Goal: Task Accomplishment & Management: Manage account settings

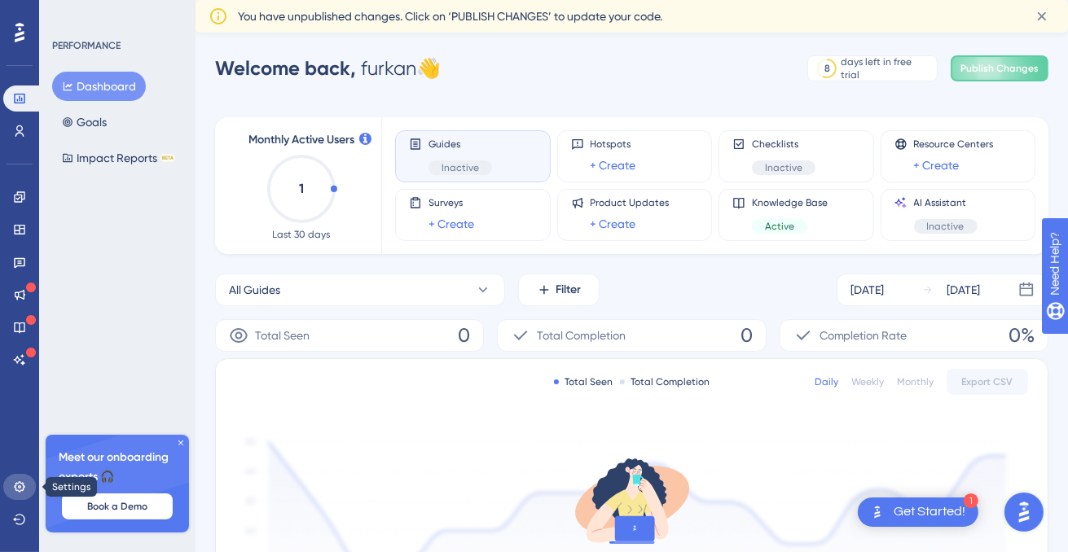
click at [28, 487] on link at bounding box center [19, 487] width 33 height 26
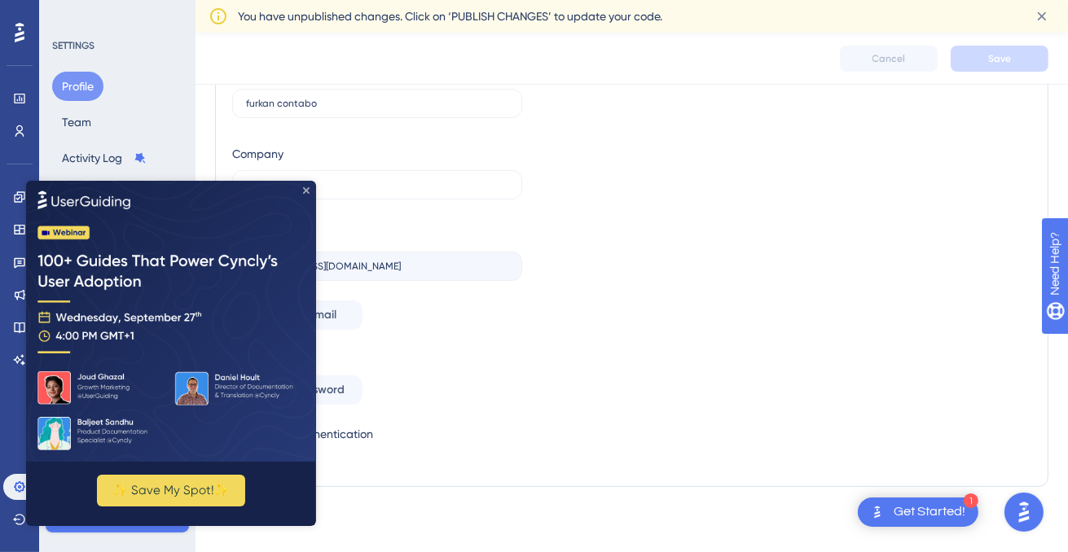
drag, startPoint x: 306, startPoint y: 191, endPoint x: 323, endPoint y: 385, distance: 194.7
click at [306, 191] on icon "Close Preview" at bounding box center [306, 190] width 7 height 7
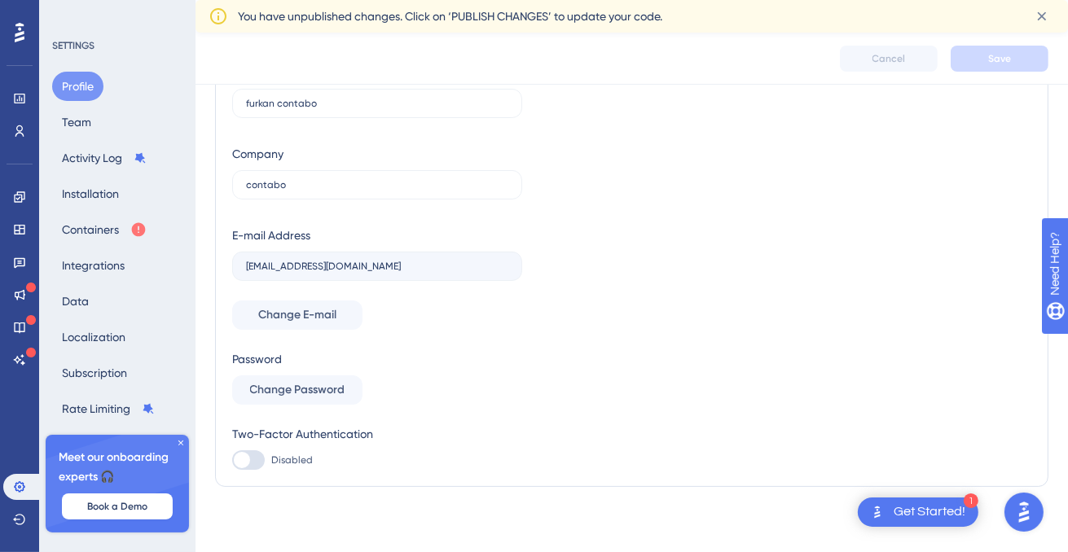
click at [178, 444] on icon at bounding box center [181, 443] width 10 height 10
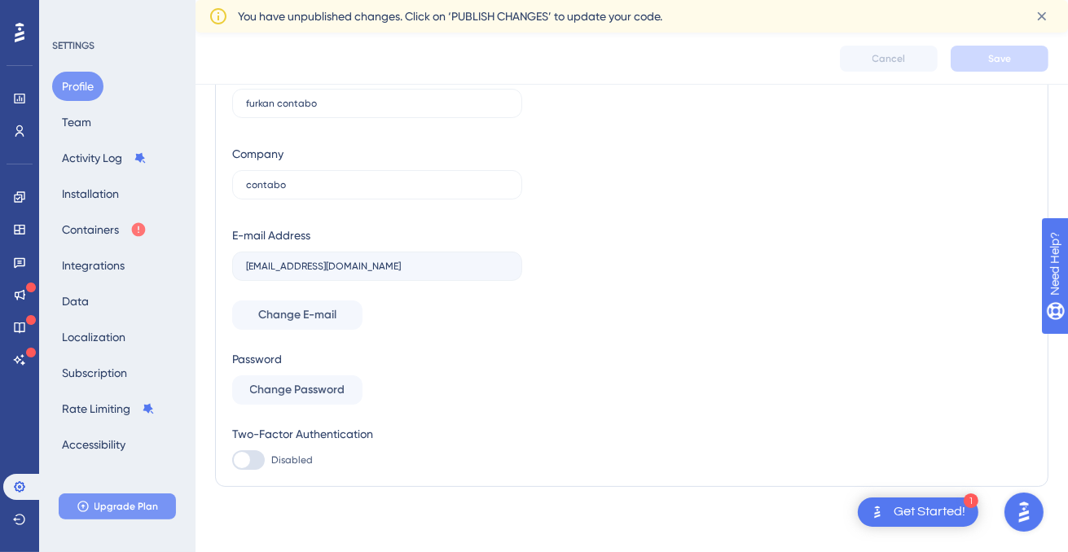
click at [123, 499] on button "Upgrade Plan" at bounding box center [117, 507] width 117 height 26
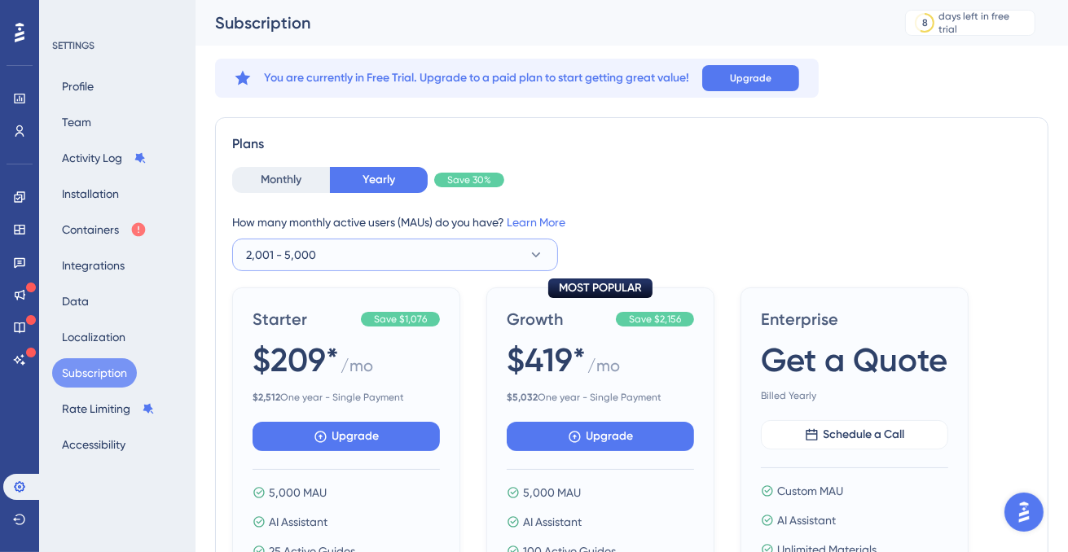
click at [407, 265] on button "2,001 - 5,000" at bounding box center [395, 255] width 326 height 33
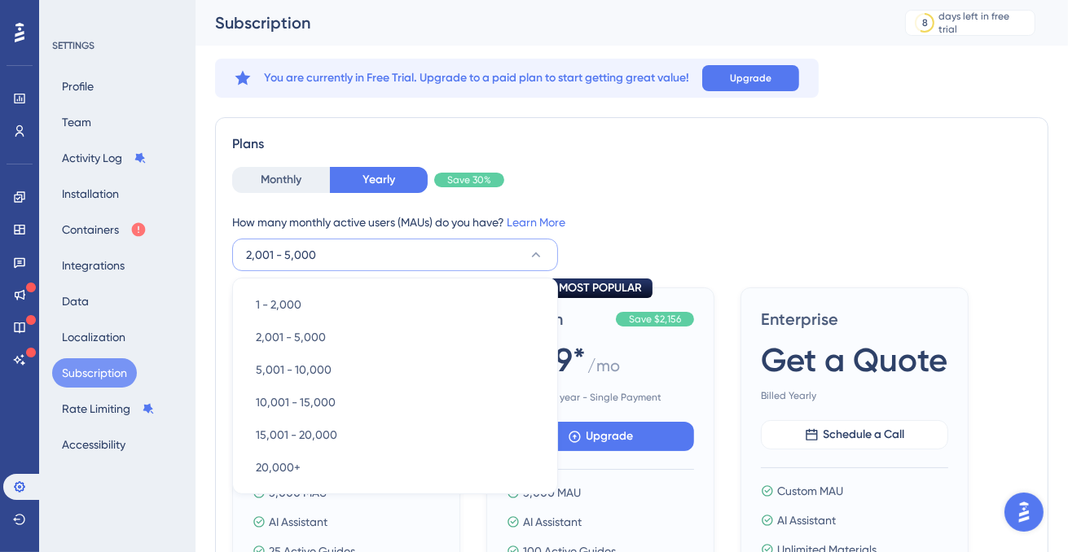
scroll to position [109, 0]
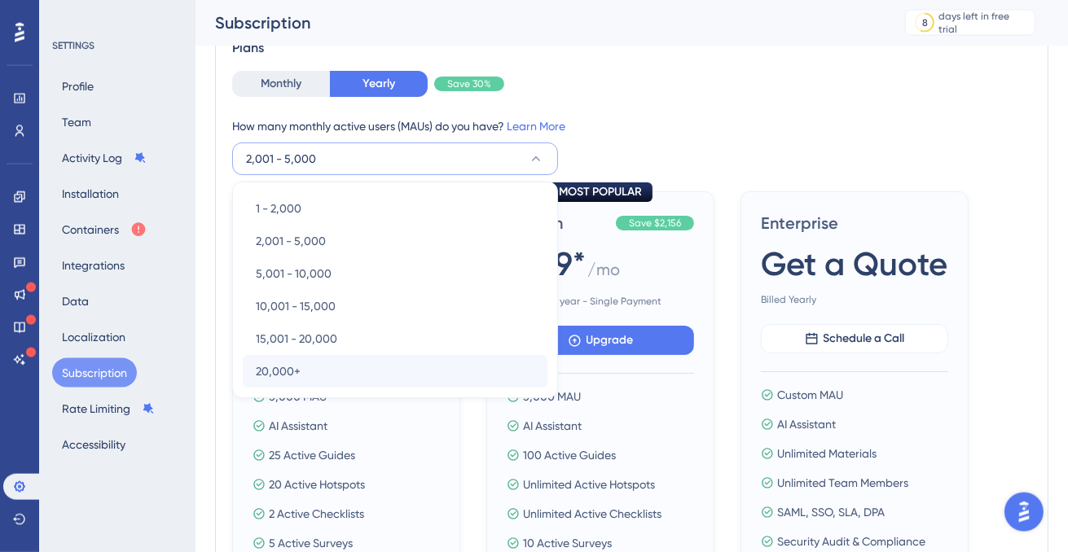
click at [323, 367] on div "20,000+ 20,000+" at bounding box center [395, 371] width 305 height 33
click at [385, 368] on div "20,000+ 20,000+" at bounding box center [395, 370] width 305 height 33
click at [295, 373] on span "20,000+" at bounding box center [278, 371] width 45 height 20
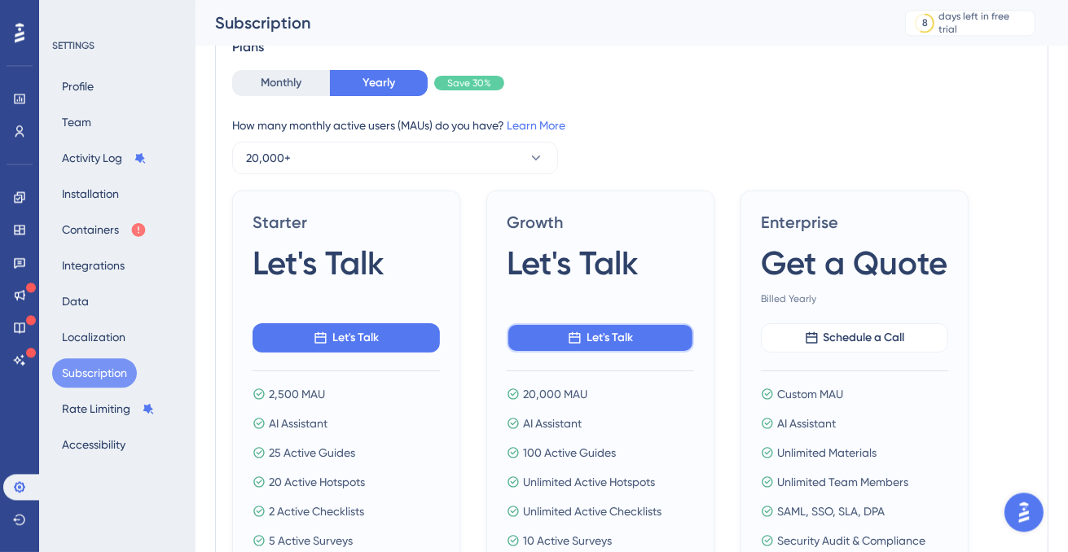
click at [585, 336] on button "Let's Talk" at bounding box center [600, 337] width 187 height 29
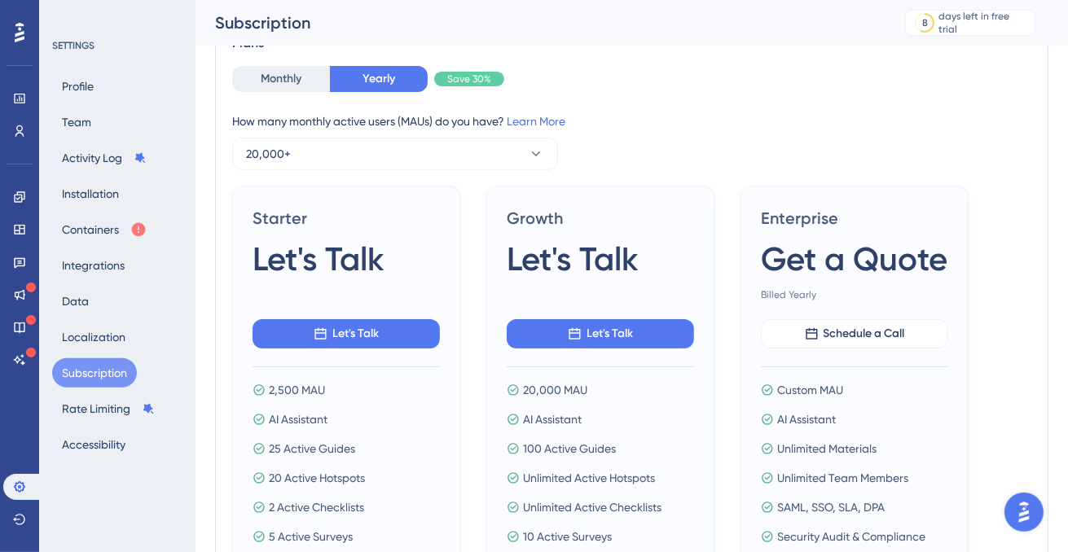
scroll to position [109, 0]
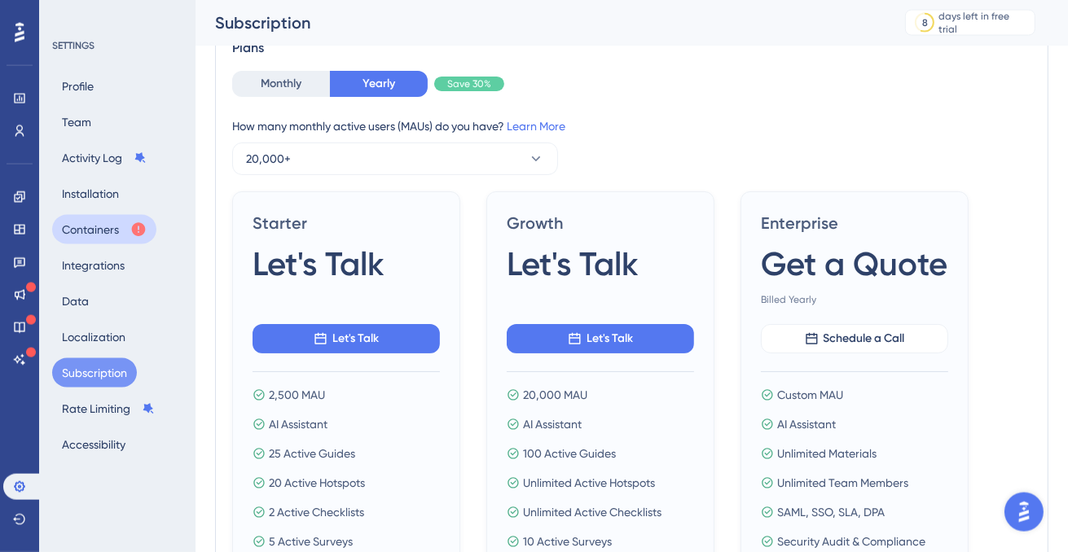
click at [114, 228] on button "Containers" at bounding box center [104, 229] width 104 height 29
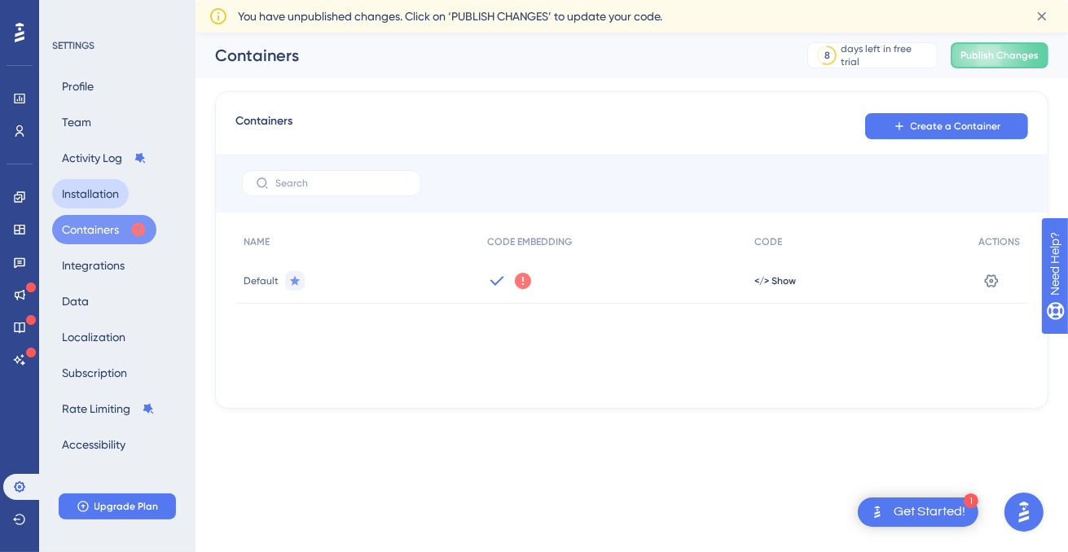
click at [95, 187] on button "Installation" at bounding box center [90, 193] width 77 height 29
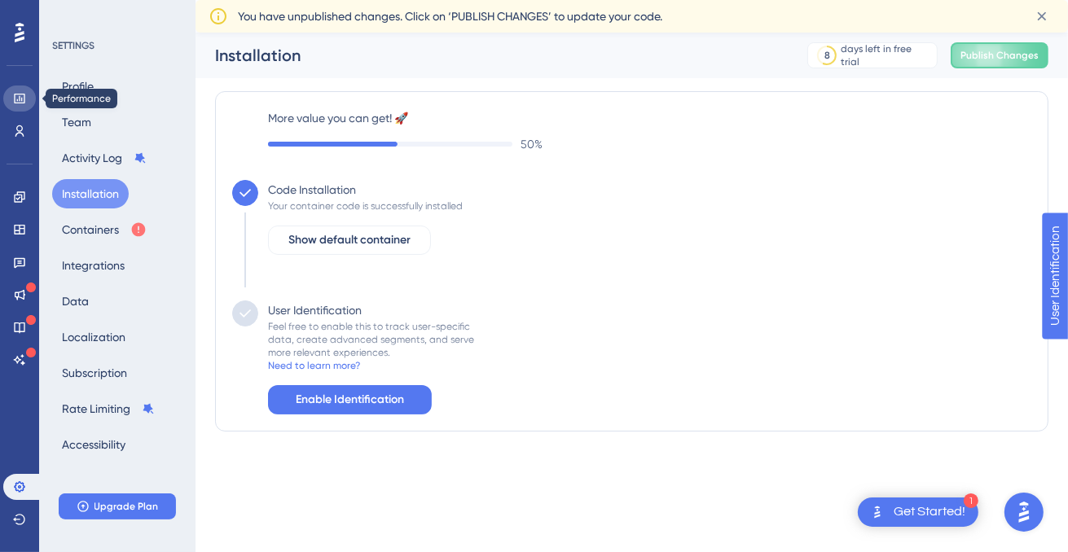
click at [24, 92] on link at bounding box center [19, 99] width 33 height 26
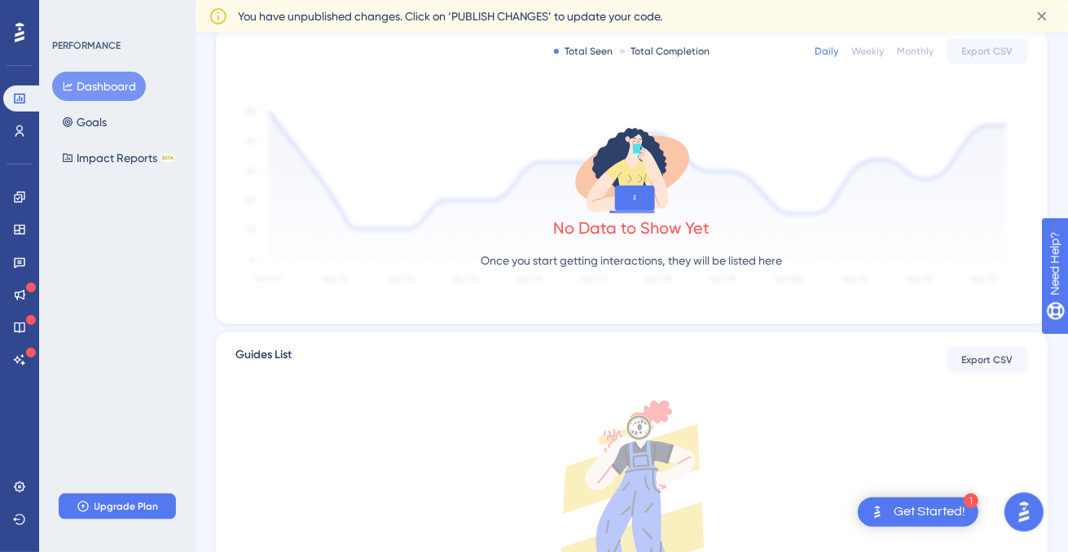
scroll to position [430, 0]
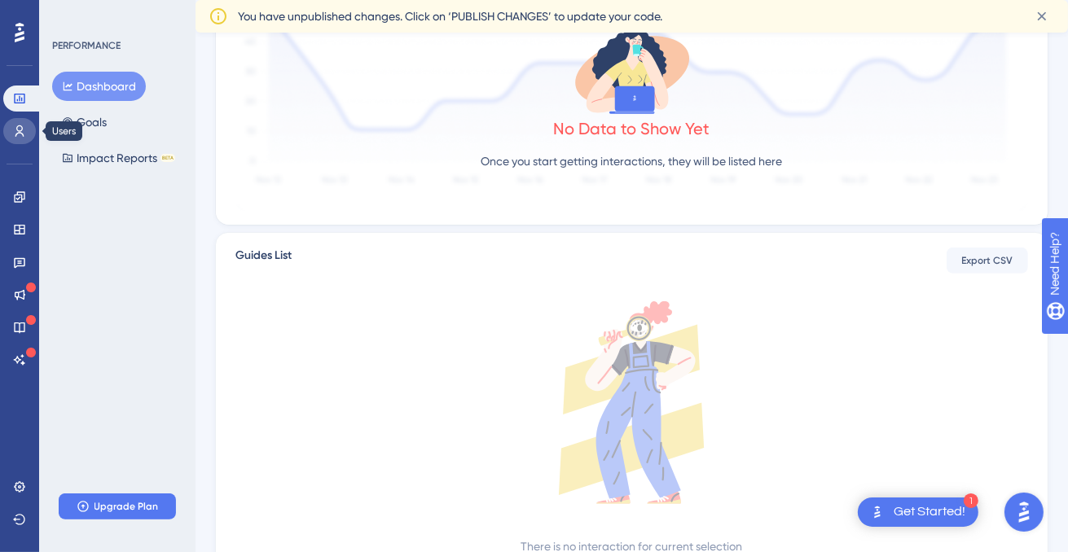
click at [21, 135] on icon at bounding box center [19, 131] width 13 height 13
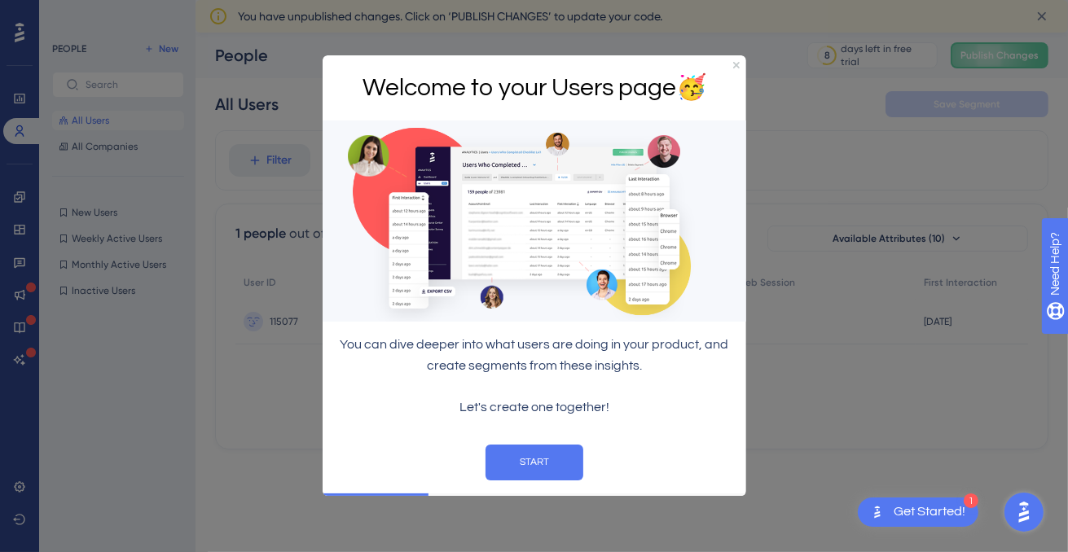
click at [266, 371] on div at bounding box center [534, 276] width 1068 height 552
click at [719, 68] on h1 "Welcome to your Users page 🥳" at bounding box center [534, 88] width 398 height 40
click at [730, 68] on div "Welcome to your Users page 🥳" at bounding box center [534, 88] width 424 height 66
click at [733, 68] on icon "Close Preview" at bounding box center [736, 65] width 7 height 7
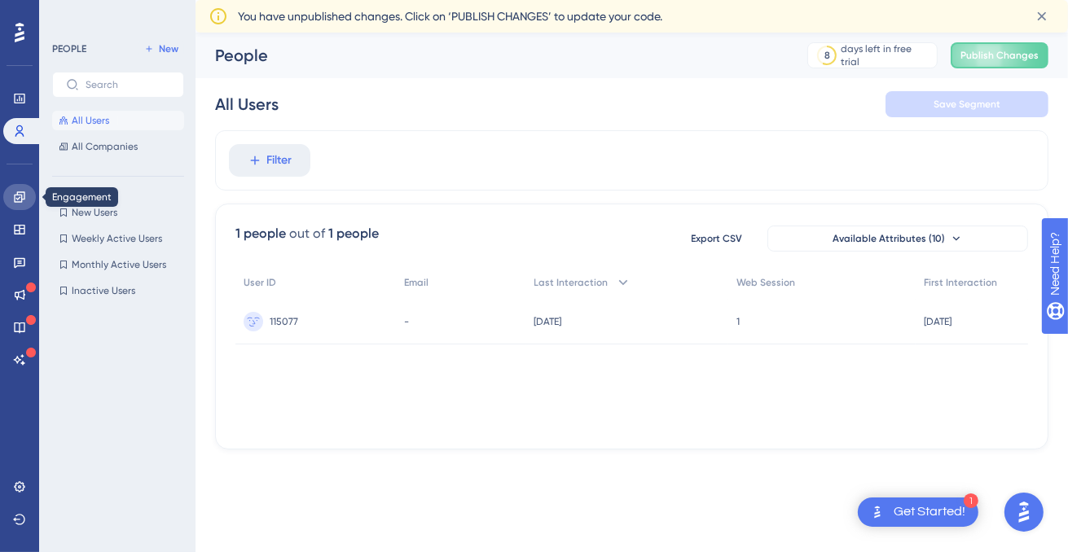
click at [15, 200] on icon at bounding box center [19, 196] width 11 height 11
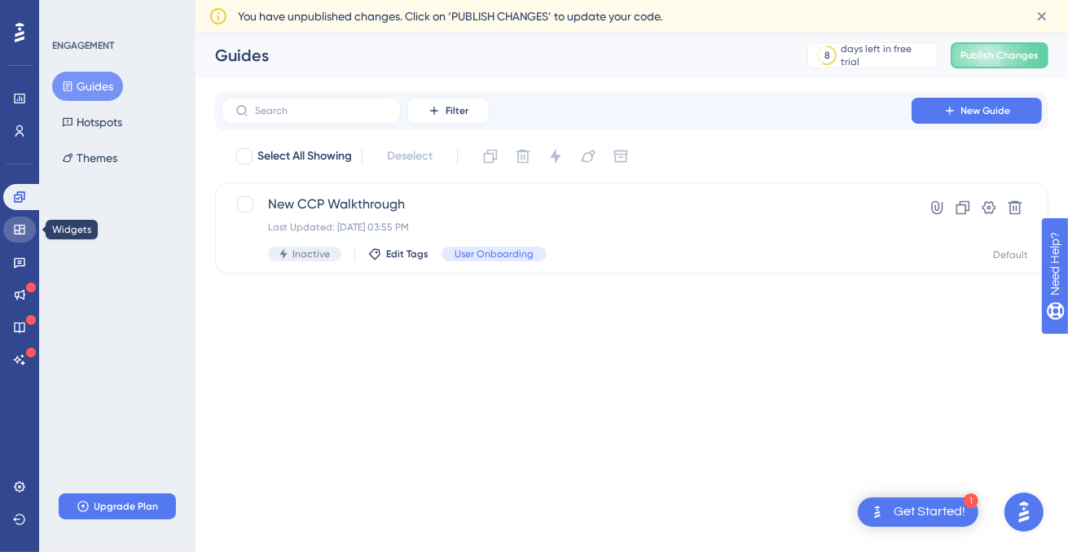
click at [21, 226] on icon at bounding box center [19, 230] width 11 height 10
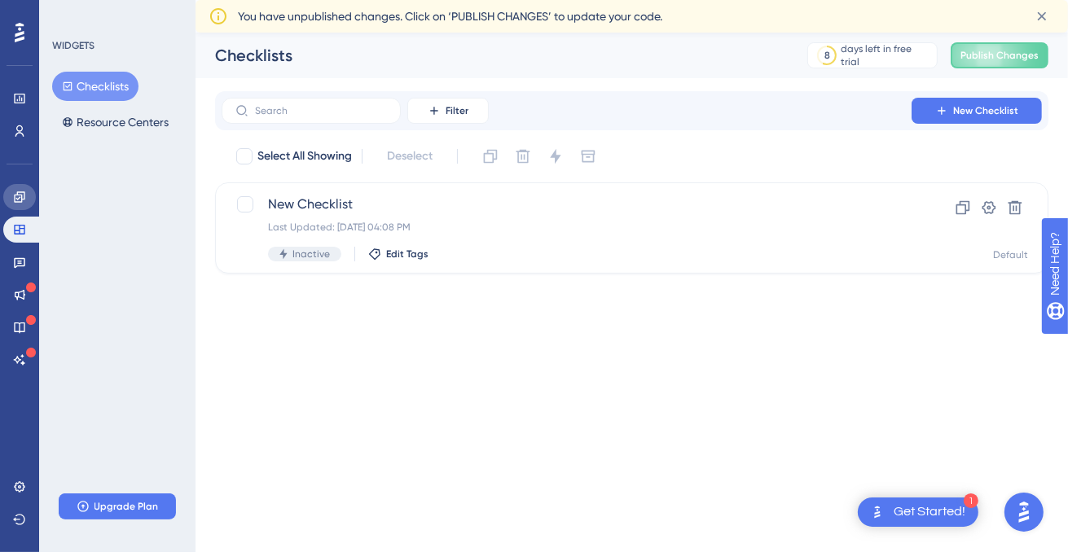
click at [15, 195] on icon at bounding box center [19, 196] width 11 height 11
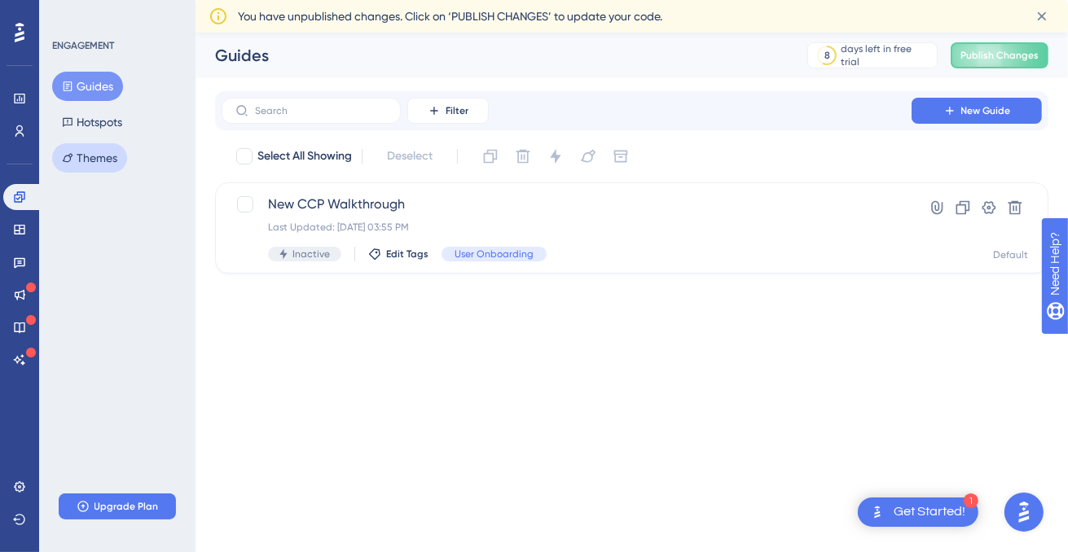
click at [108, 165] on button "Themes" at bounding box center [89, 157] width 75 height 29
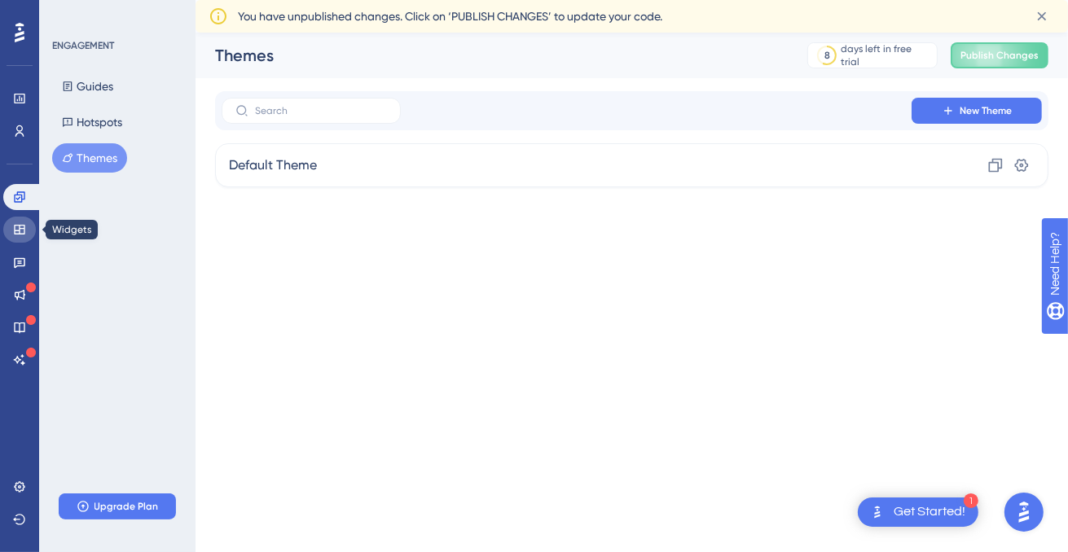
click at [18, 231] on icon at bounding box center [19, 230] width 11 height 10
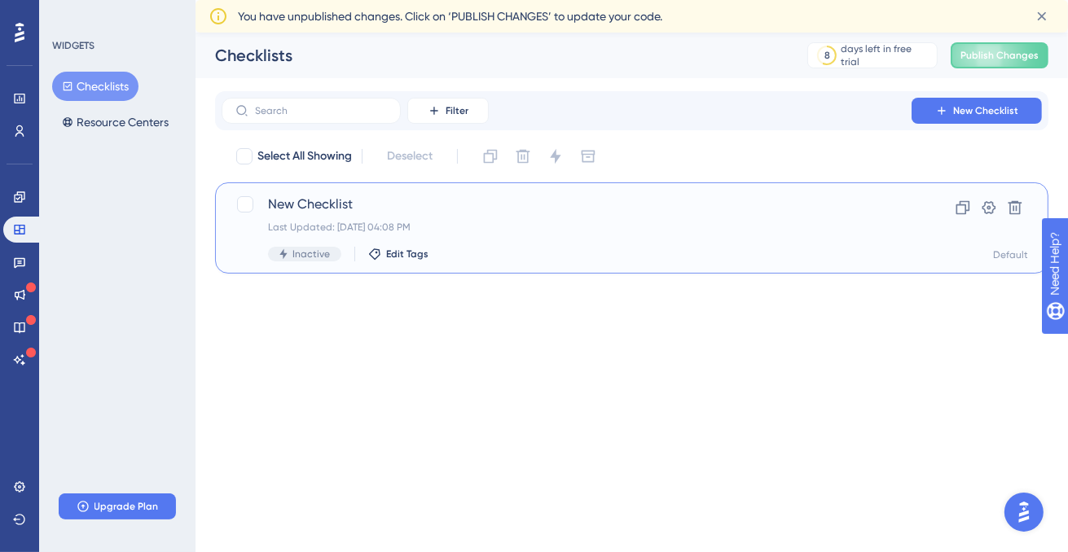
click at [329, 204] on span "New Checklist" at bounding box center [566, 205] width 597 height 20
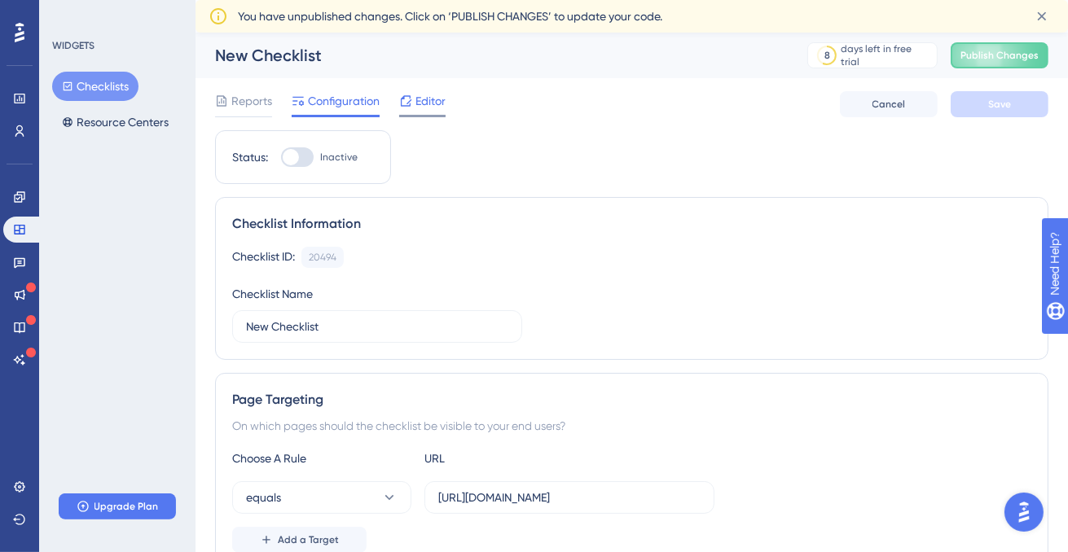
click at [416, 106] on span "Editor" at bounding box center [431, 101] width 30 height 20
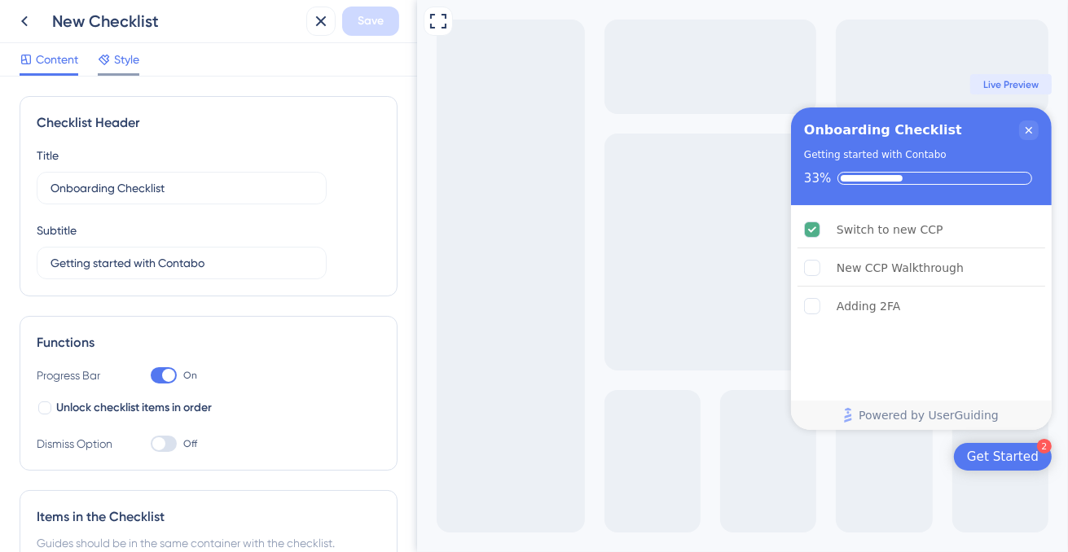
click at [128, 60] on span "Style" at bounding box center [126, 60] width 25 height 20
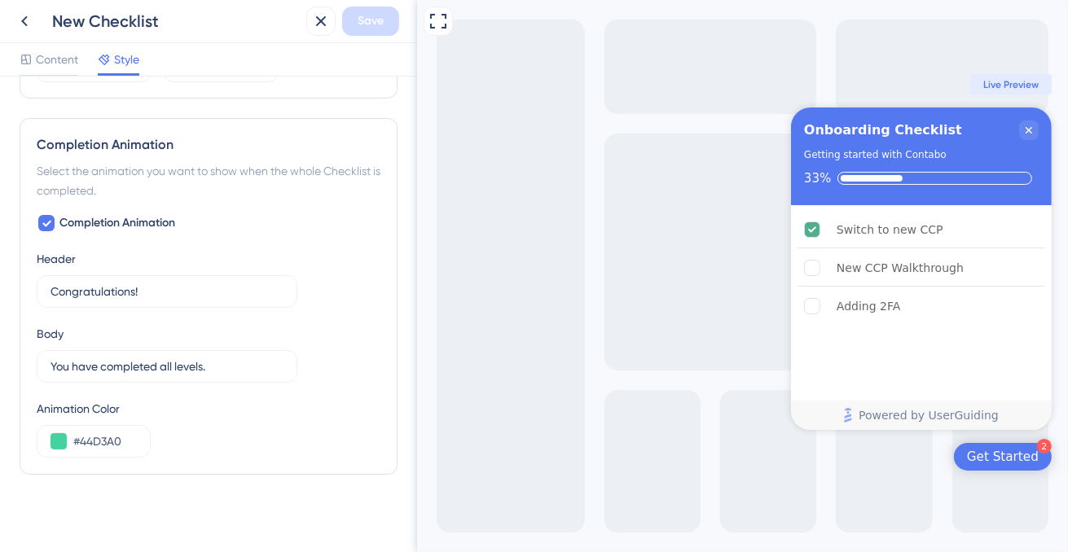
scroll to position [919, 0]
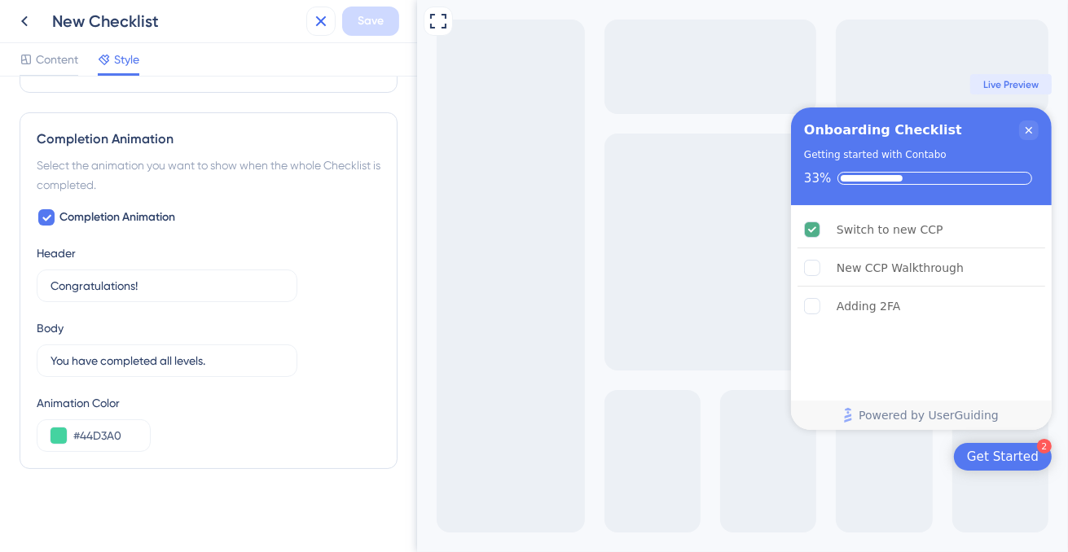
click at [321, 29] on icon at bounding box center [321, 21] width 20 height 20
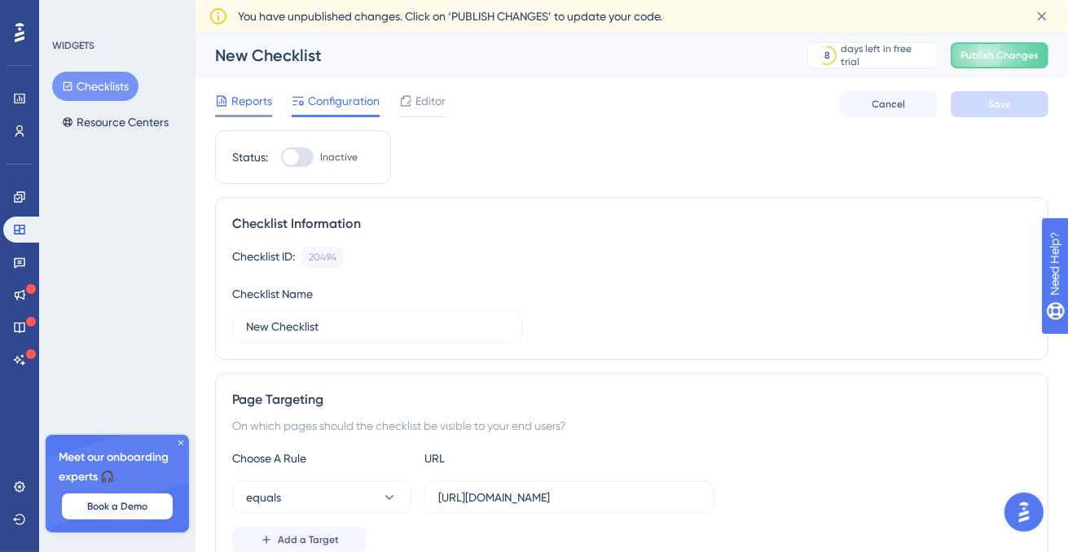
click at [256, 104] on span "Reports" at bounding box center [251, 101] width 41 height 20
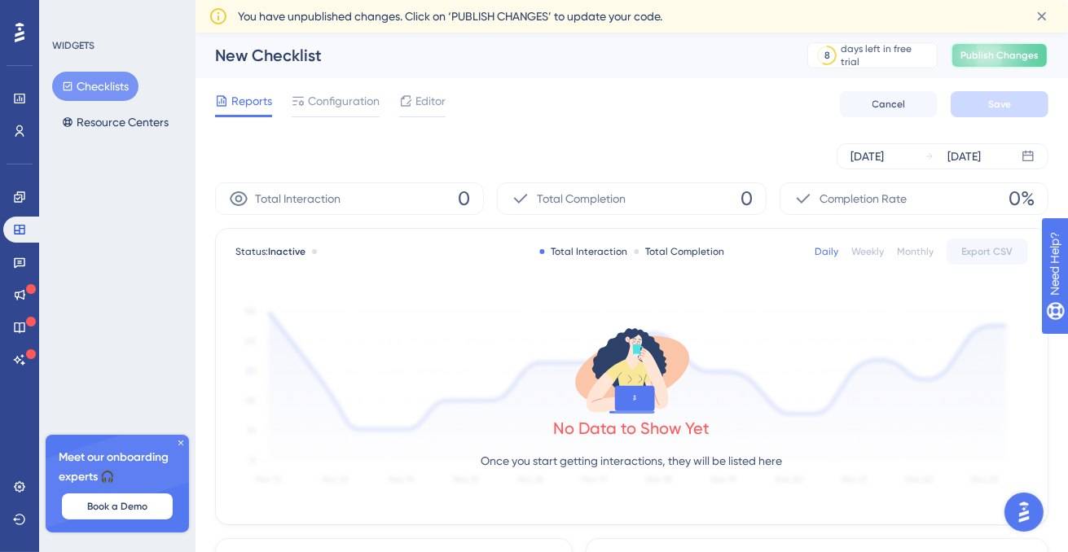
click at [987, 54] on span "Publish Changes" at bounding box center [1000, 55] width 78 height 13
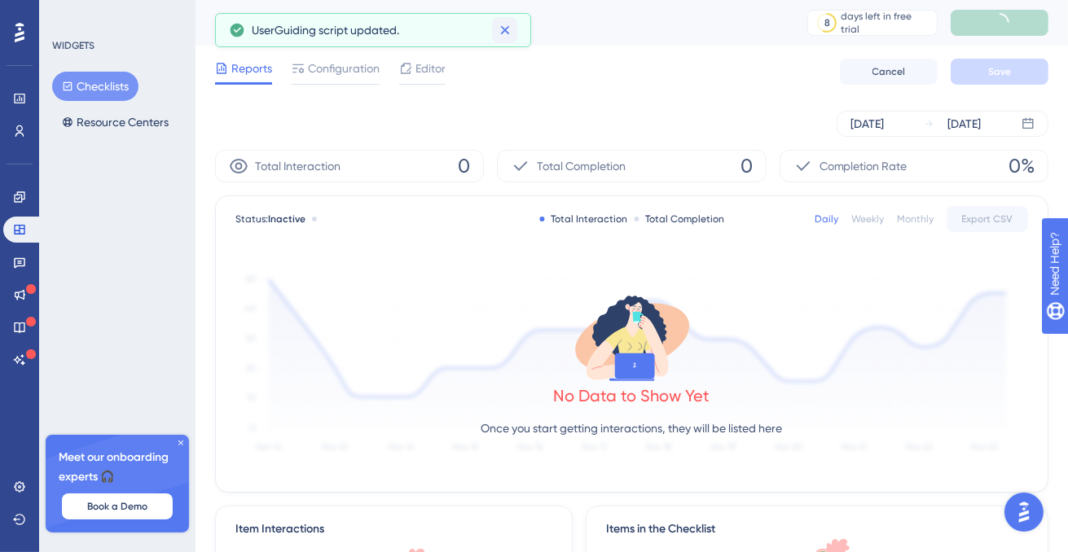
click at [504, 34] on icon at bounding box center [505, 30] width 16 height 16
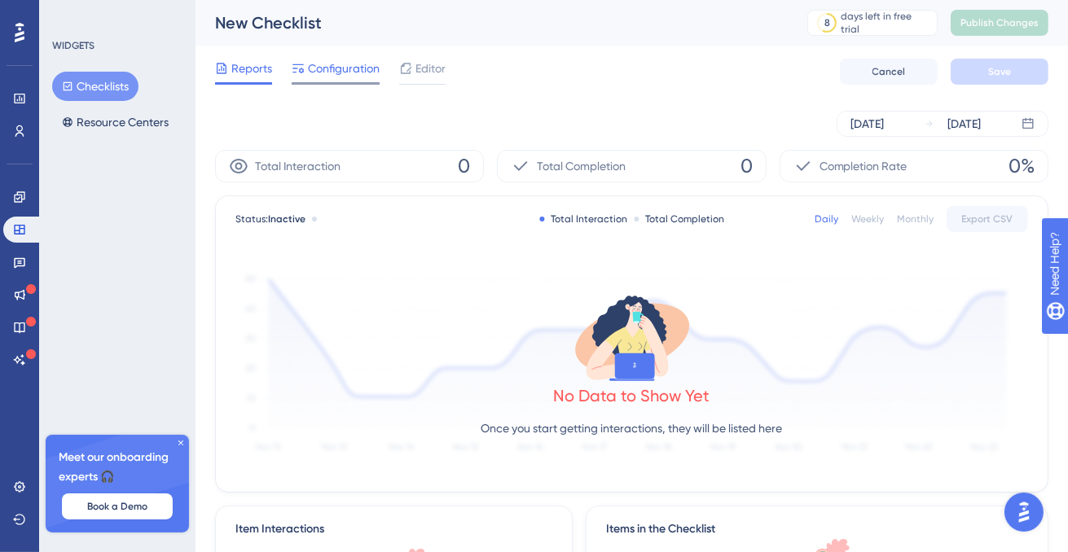
click at [338, 74] on span "Configuration" at bounding box center [344, 69] width 72 height 20
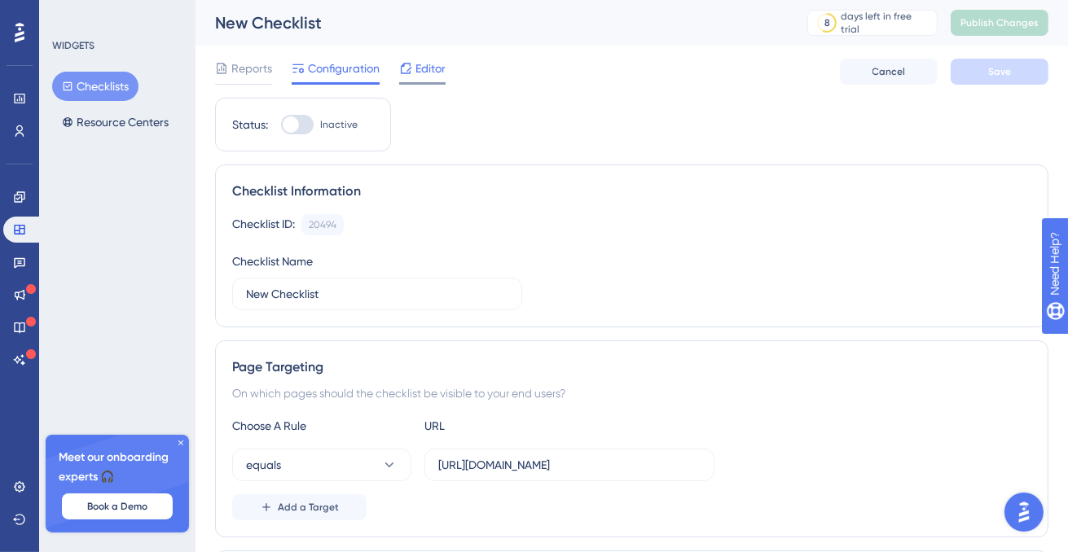
click at [425, 64] on span "Editor" at bounding box center [431, 69] width 30 height 20
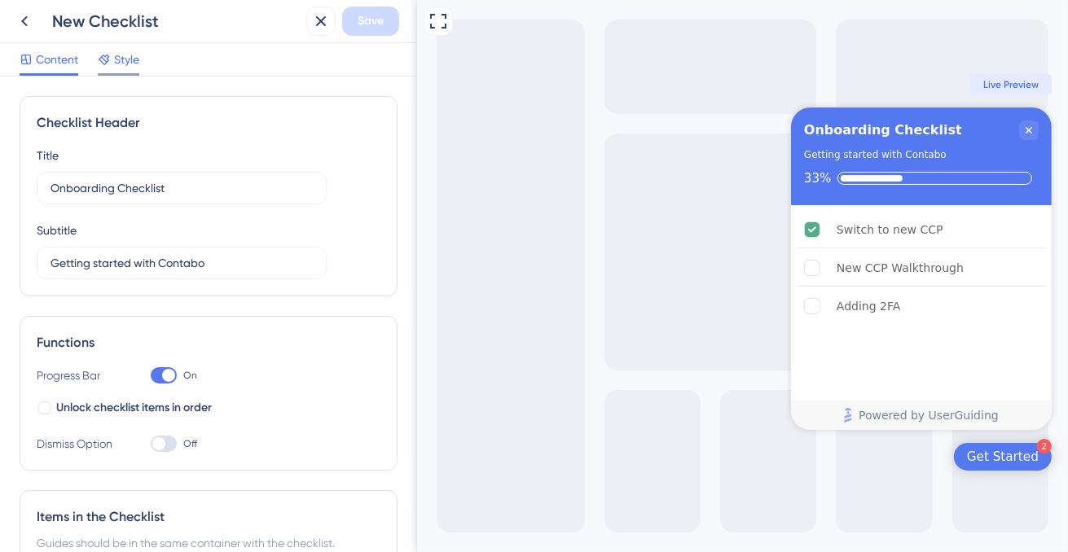
click at [124, 58] on span "Style" at bounding box center [126, 60] width 25 height 20
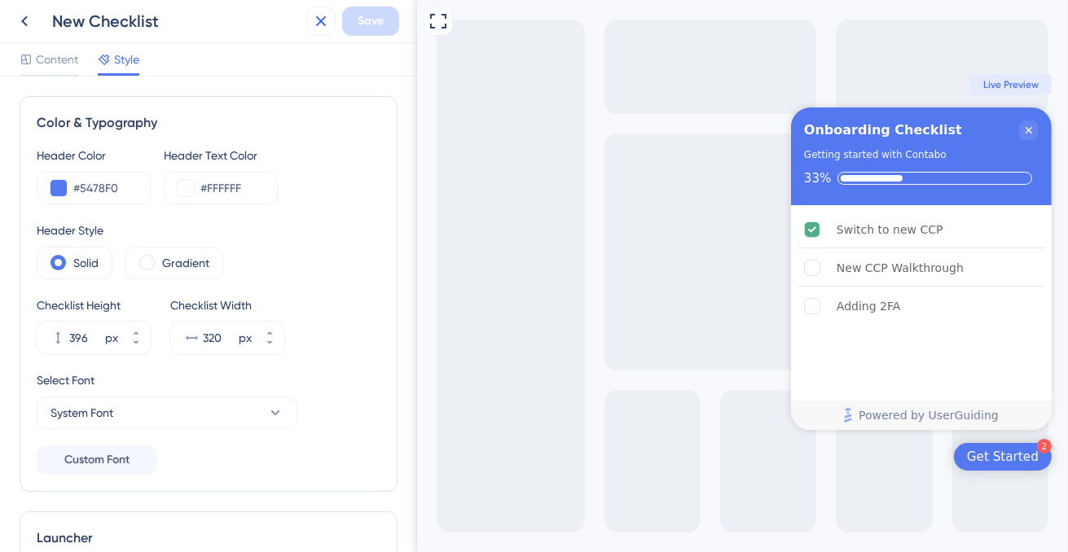
click at [318, 27] on icon at bounding box center [321, 21] width 20 height 20
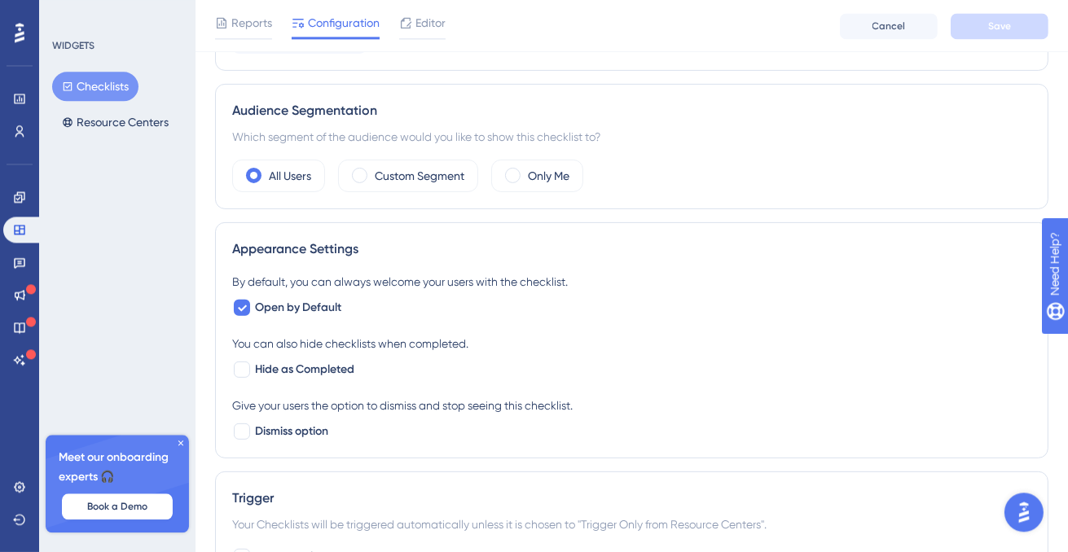
scroll to position [522, 0]
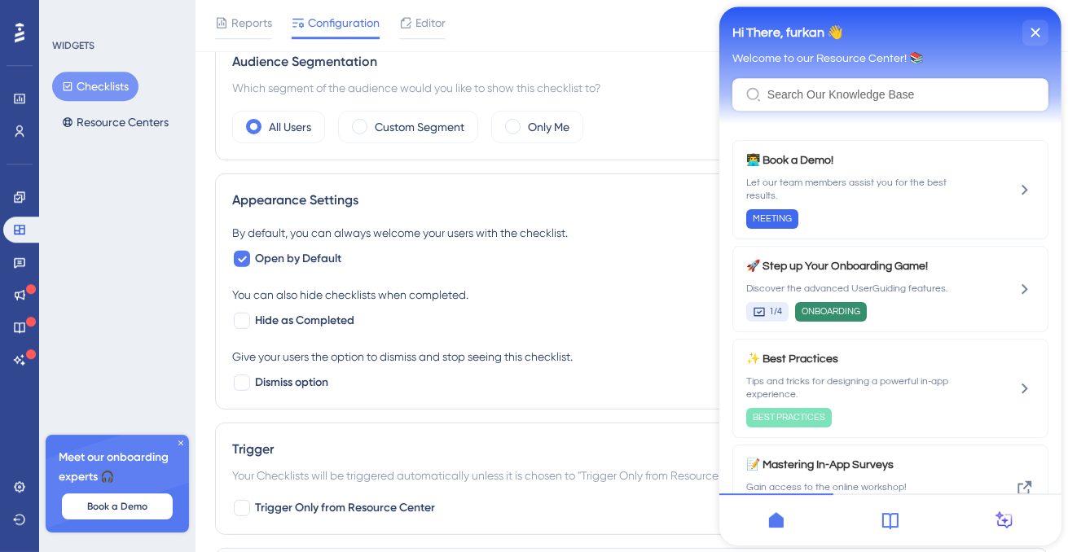
click at [855, 93] on input "Resource Center Header" at bounding box center [901, 94] width 268 height 13
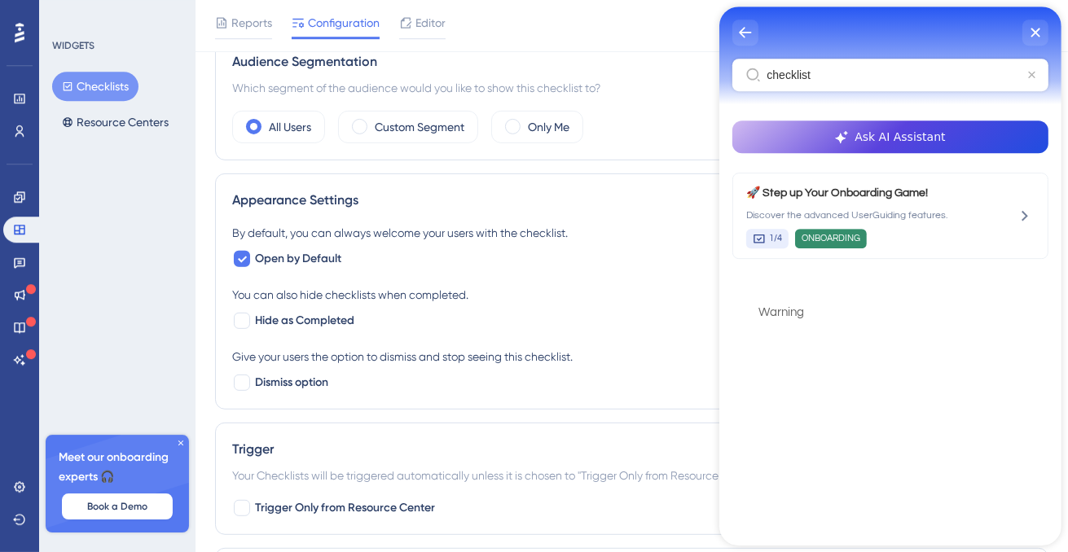
type input "checklist"
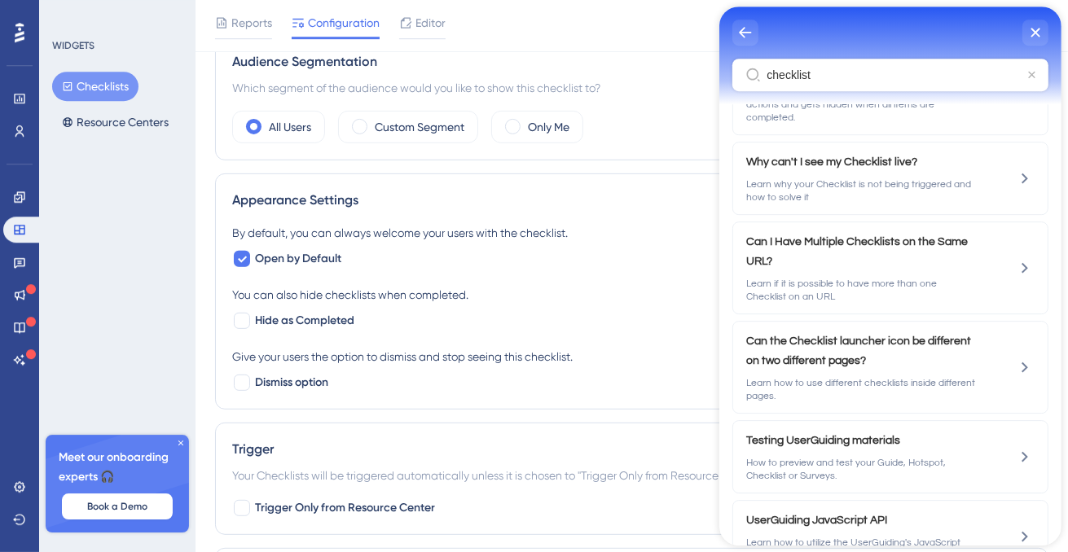
scroll to position [939, 0]
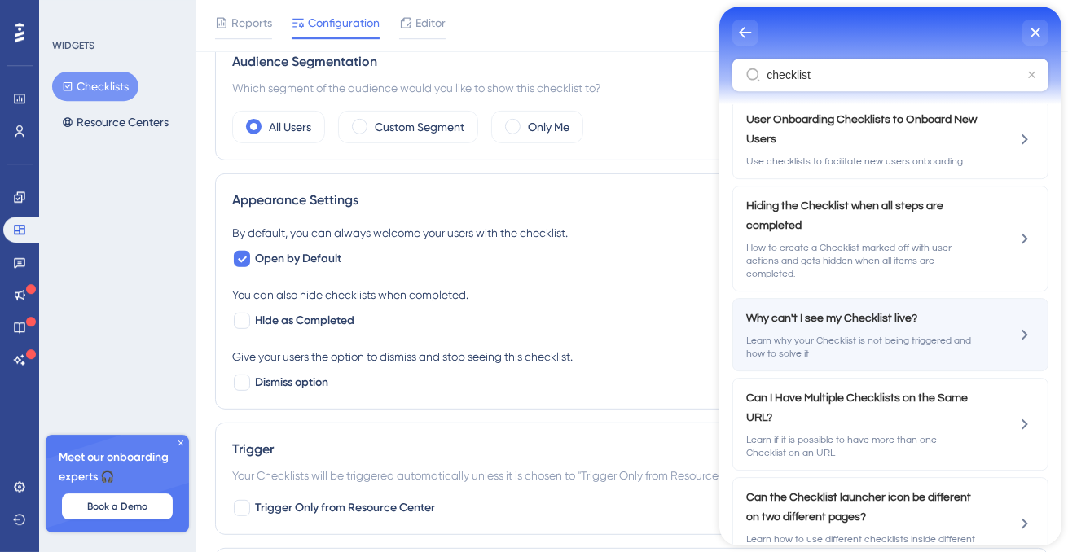
click at [876, 309] on span "Why can't I see my Checklist live?" at bounding box center [861, 319] width 231 height 20
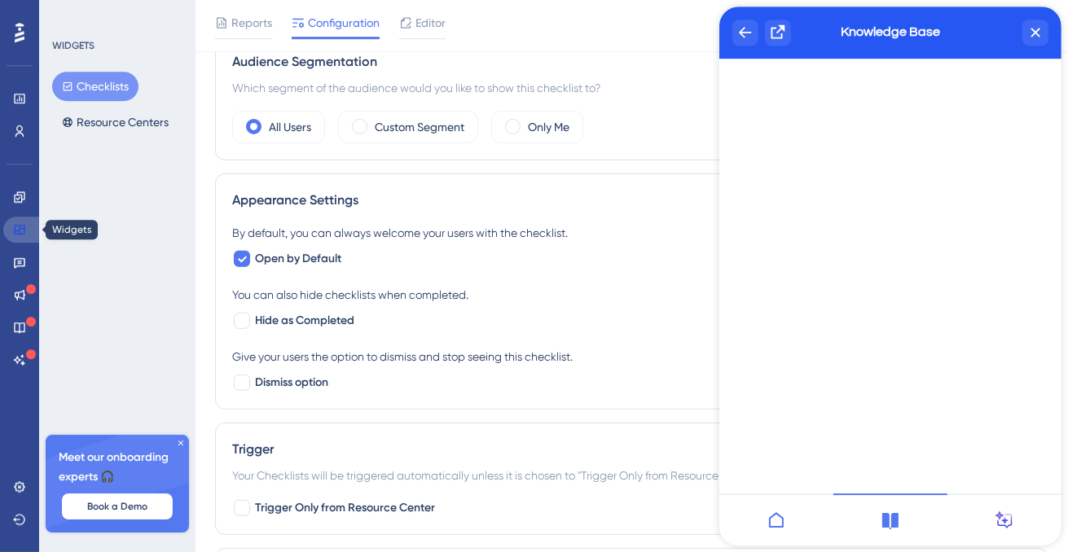
click at [18, 235] on icon at bounding box center [19, 229] width 13 height 13
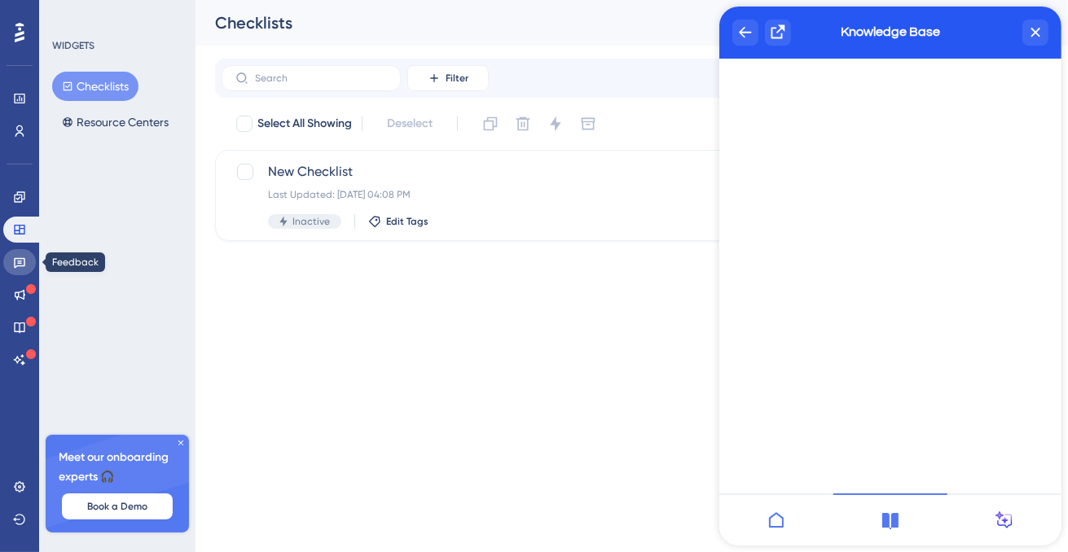
click at [23, 268] on icon at bounding box center [19, 262] width 13 height 13
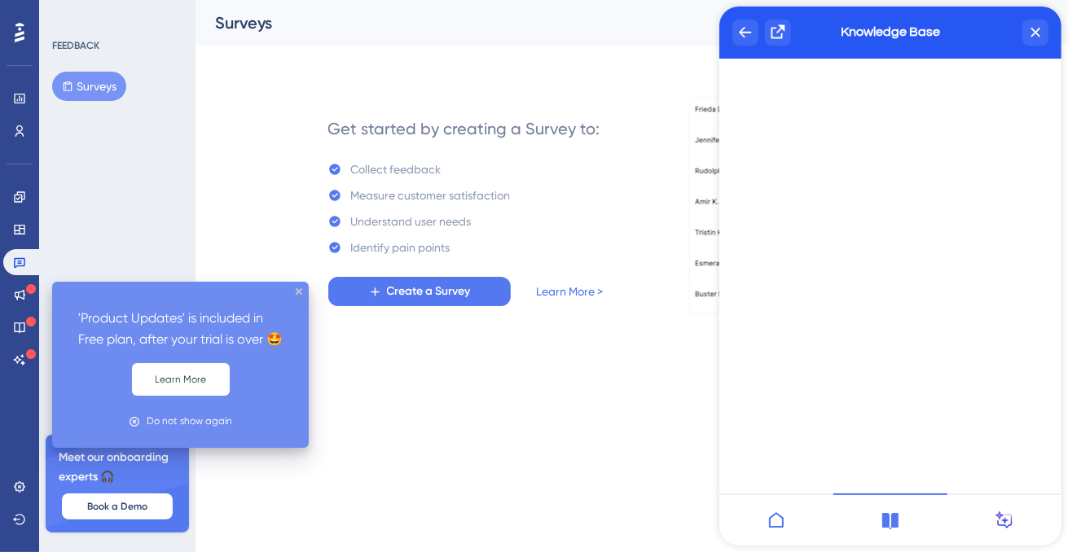
click at [28, 283] on div at bounding box center [31, 289] width 10 height 15
click at [24, 295] on icon at bounding box center [20, 295] width 11 height 11
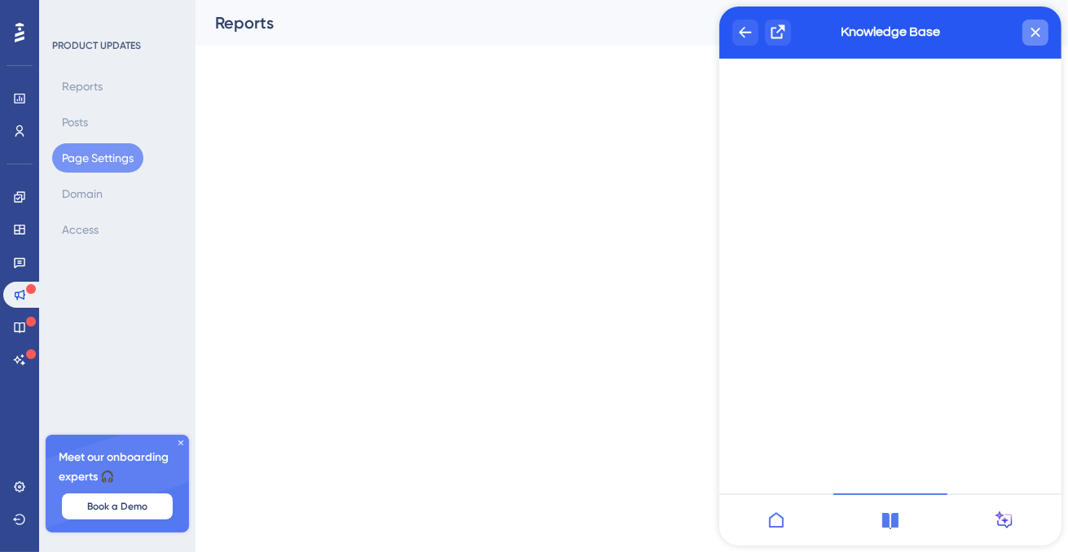
click at [1036, 37] on div "close resource center" at bounding box center [1035, 33] width 26 height 26
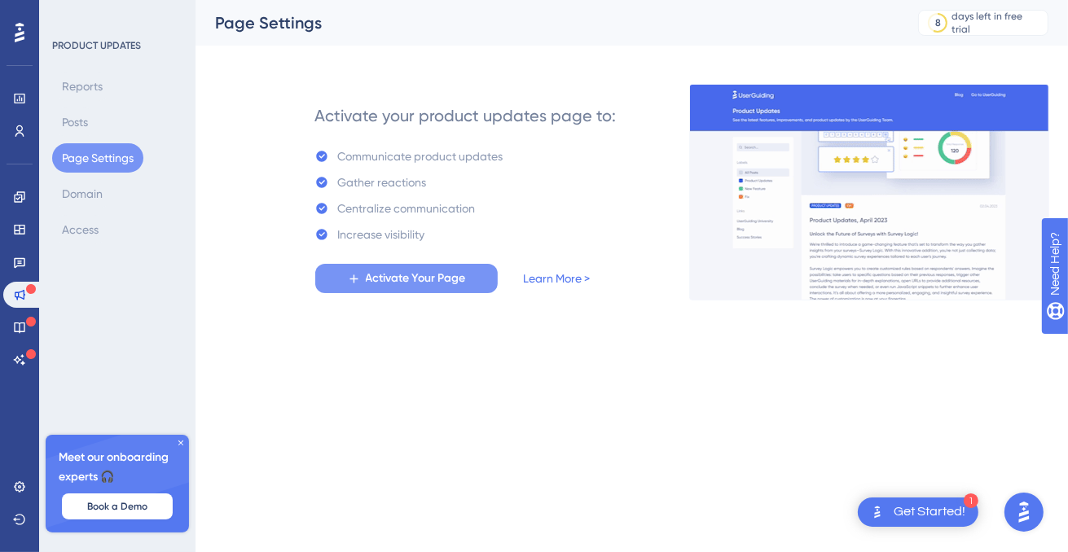
click at [411, 275] on span "Activate Your Page" at bounding box center [416, 279] width 100 height 20
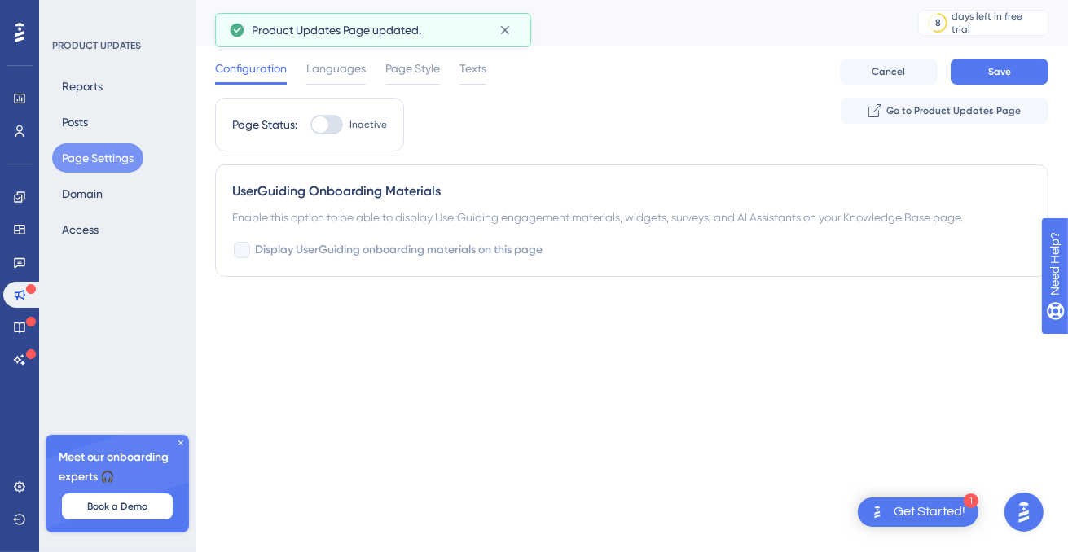
checkbox input "true"
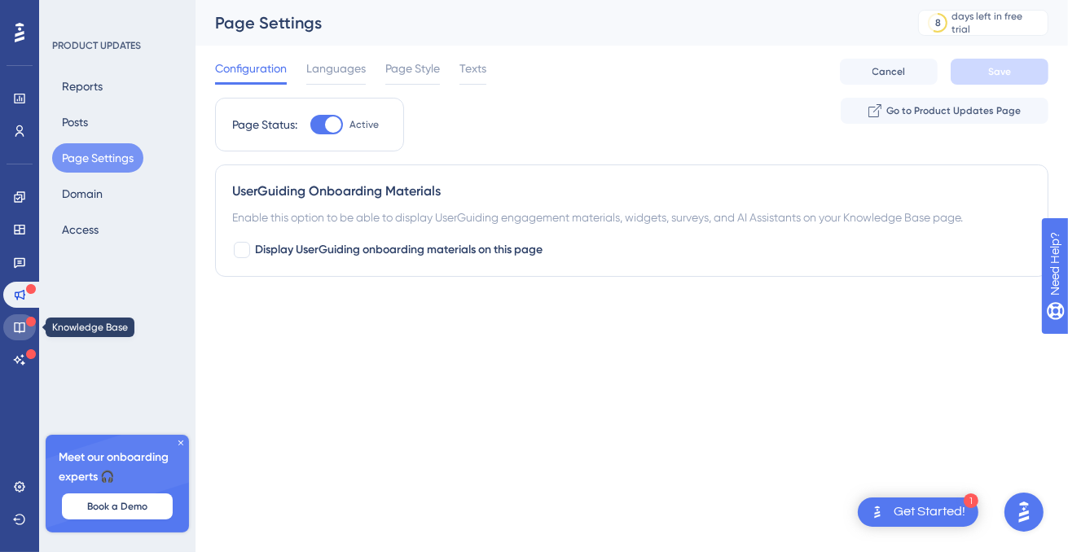
click at [22, 328] on icon at bounding box center [19, 327] width 13 height 13
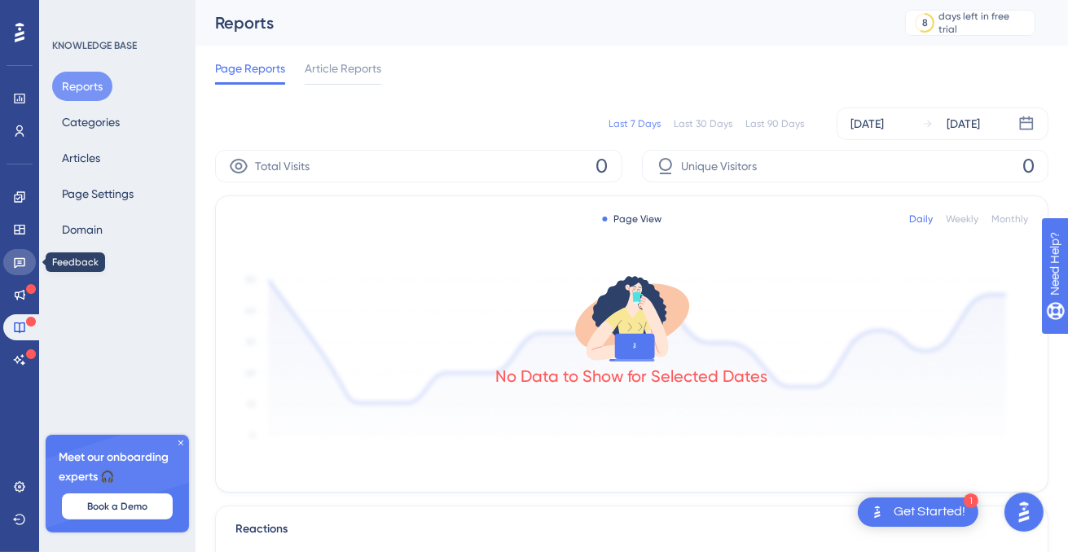
click at [21, 255] on link at bounding box center [19, 262] width 33 height 26
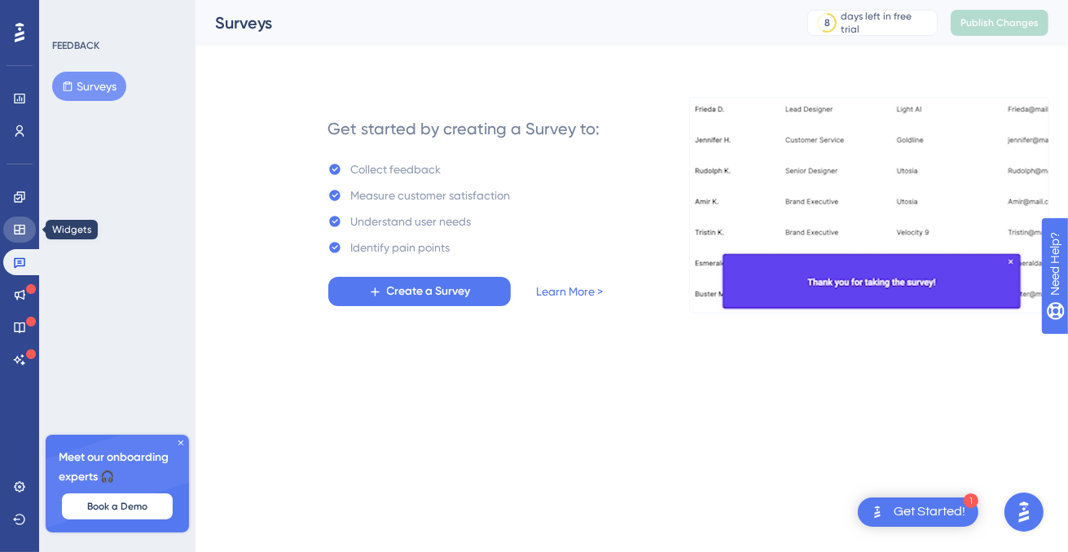
click at [26, 233] on link at bounding box center [19, 230] width 33 height 26
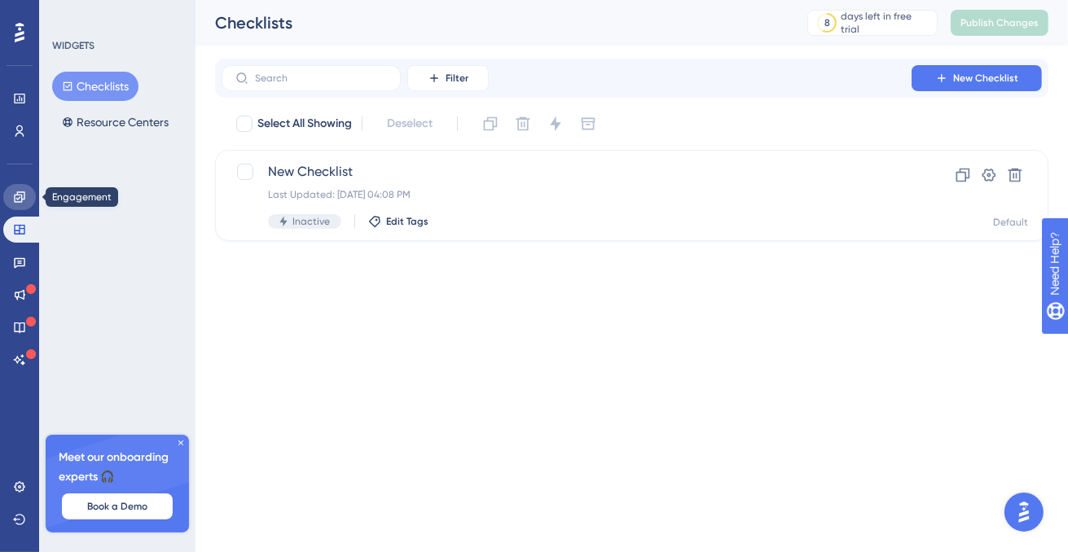
click at [20, 204] on link at bounding box center [19, 197] width 33 height 26
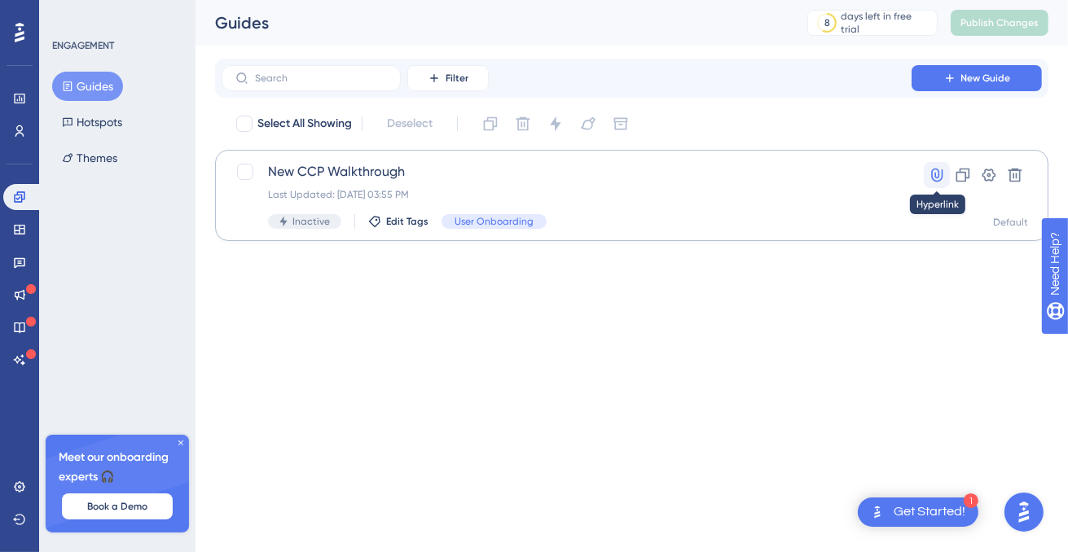
click at [937, 174] on icon at bounding box center [936, 176] width 11 height 14
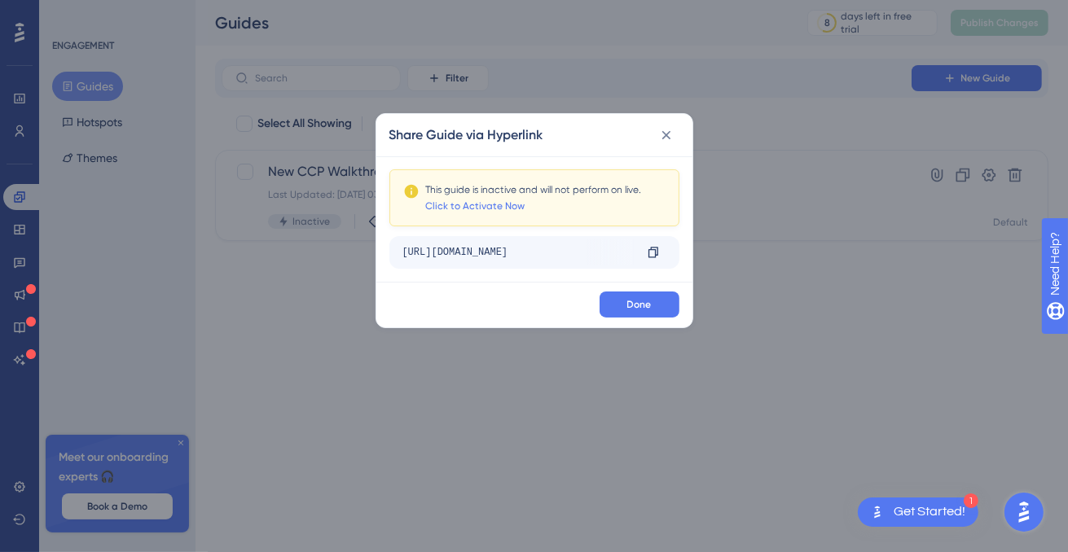
click at [618, 253] on div "[URL][DOMAIN_NAME]" at bounding box center [518, 253] width 231 height 26
click at [649, 251] on icon at bounding box center [654, 252] width 10 height 11
click at [666, 132] on icon at bounding box center [666, 135] width 16 height 16
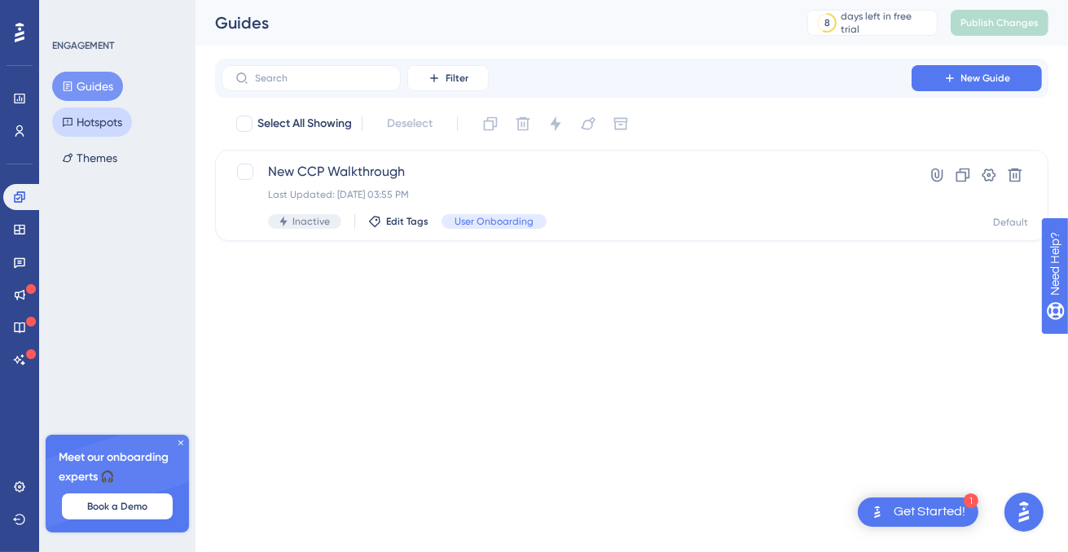
click at [95, 123] on button "Hotspots" at bounding box center [92, 122] width 80 height 29
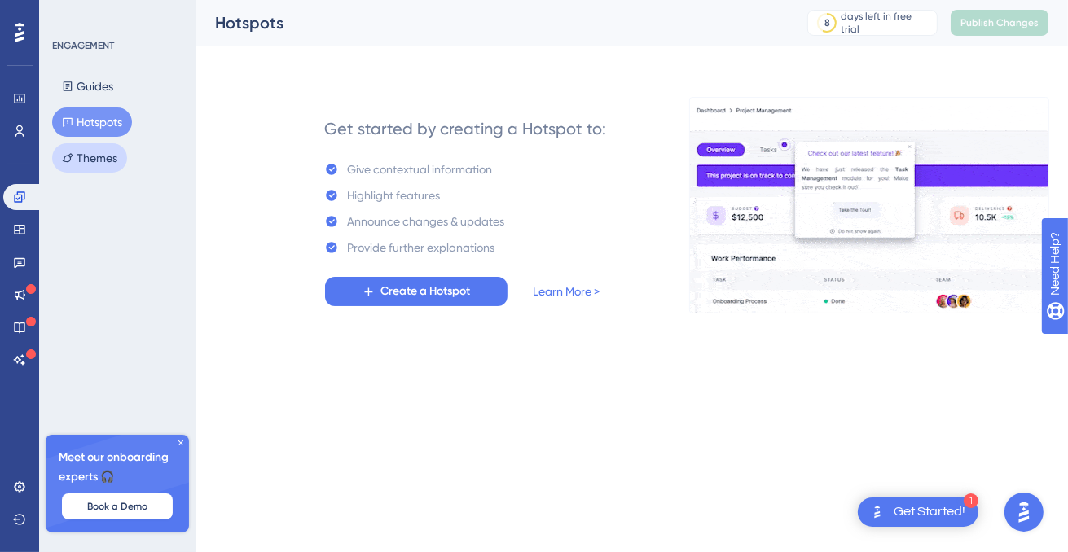
click at [95, 152] on button "Themes" at bounding box center [89, 157] width 75 height 29
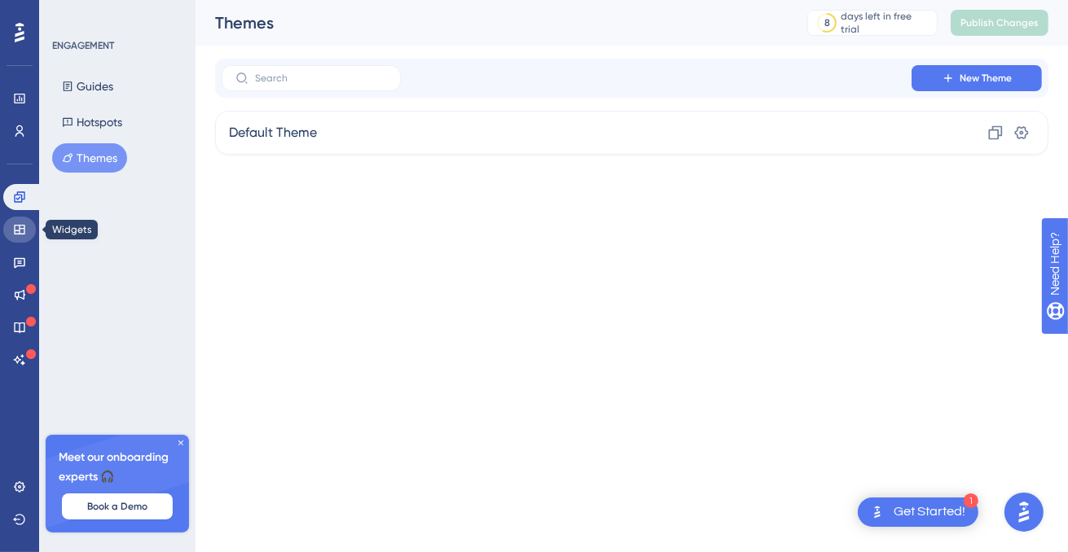
click at [21, 233] on icon at bounding box center [19, 229] width 13 height 13
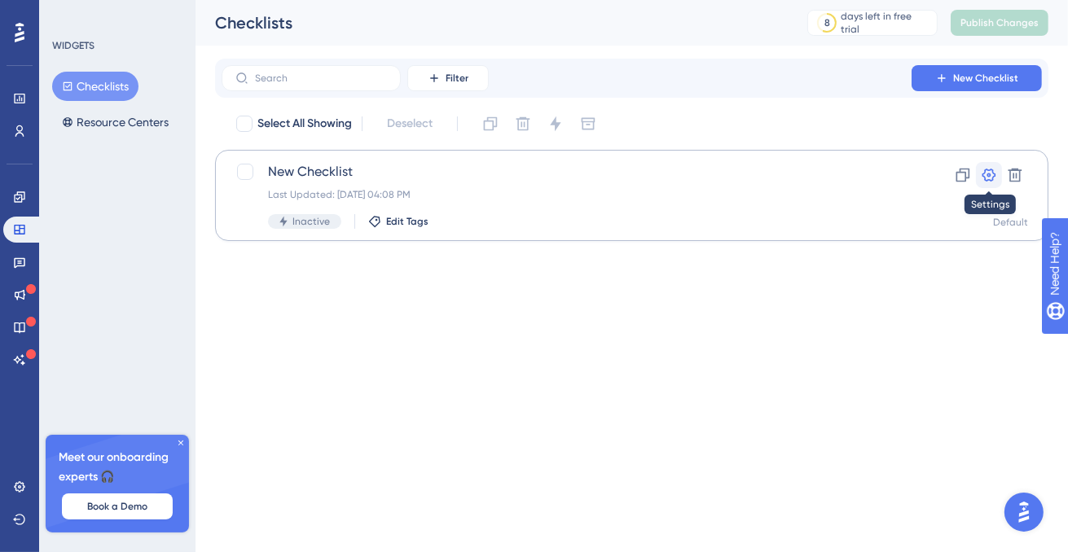
click at [990, 172] on icon at bounding box center [989, 175] width 16 height 16
click at [497, 195] on div "Last Updated: [DATE] 04:08 PM" at bounding box center [566, 194] width 597 height 13
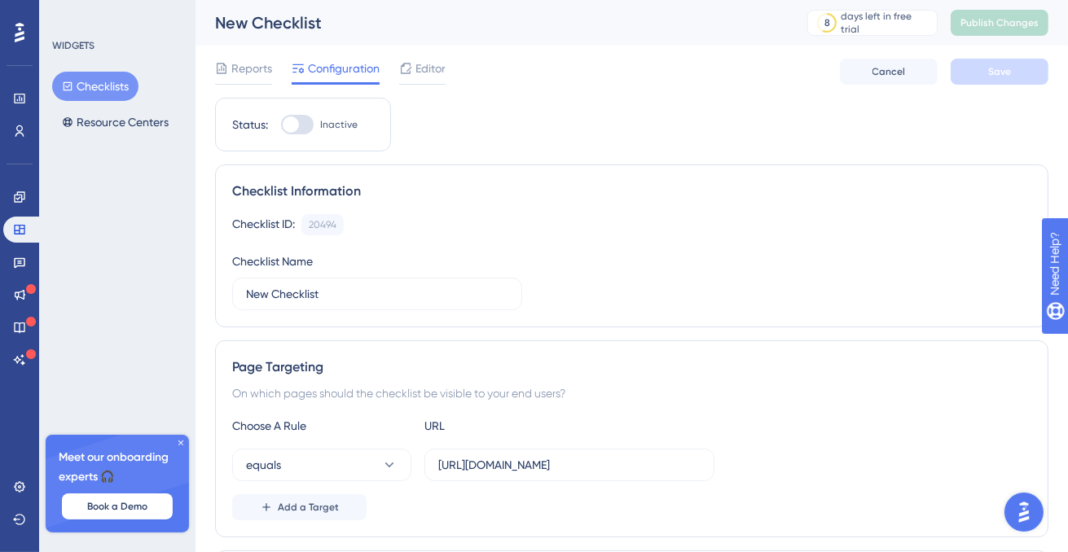
click at [306, 126] on div at bounding box center [297, 125] width 33 height 20
click at [281, 125] on input "Inactive" at bounding box center [280, 125] width 1 height 1
checkbox input "true"
click at [976, 79] on button "Save" at bounding box center [1000, 72] width 98 height 26
click at [813, 71] on icon at bounding box center [814, 72] width 16 height 16
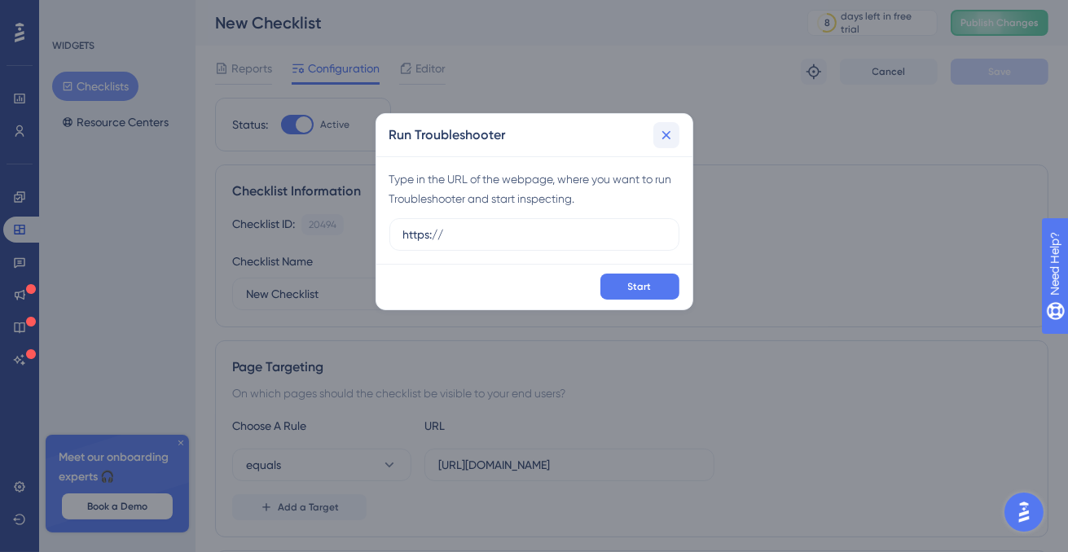
click at [670, 142] on icon at bounding box center [666, 135] width 16 height 16
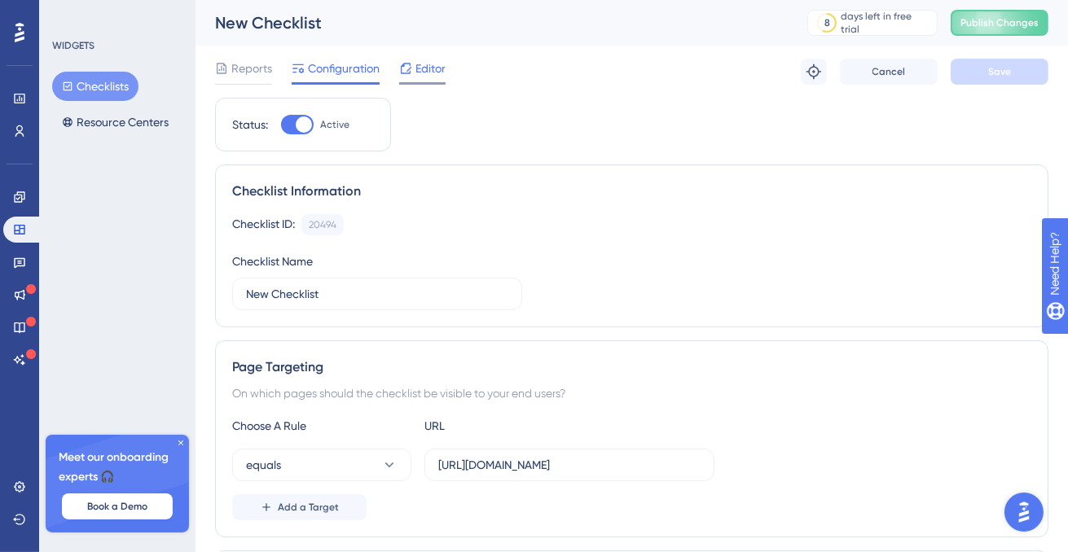
click at [445, 60] on span "Editor" at bounding box center [431, 69] width 30 height 20
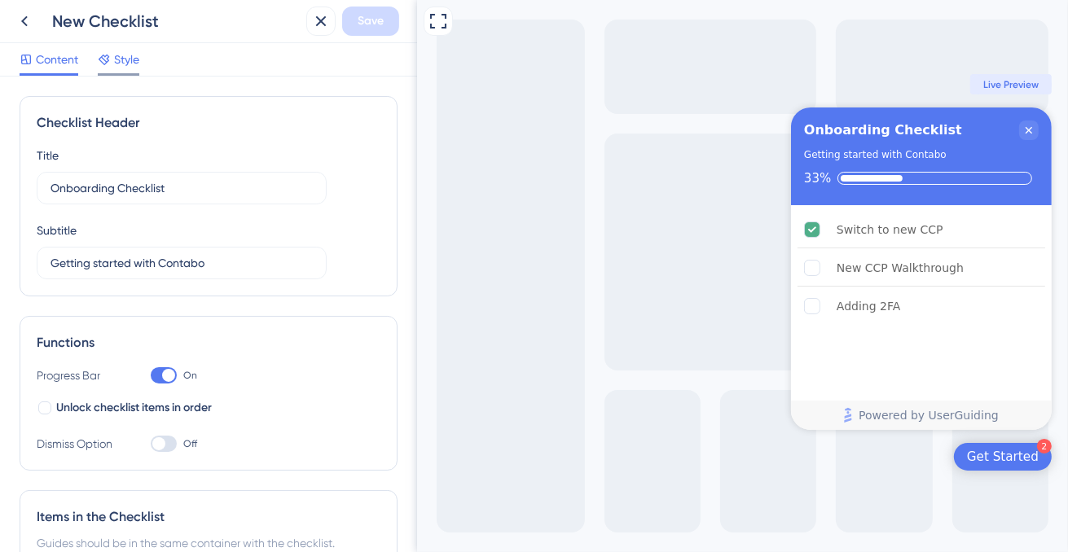
click at [127, 63] on span "Style" at bounding box center [126, 60] width 25 height 20
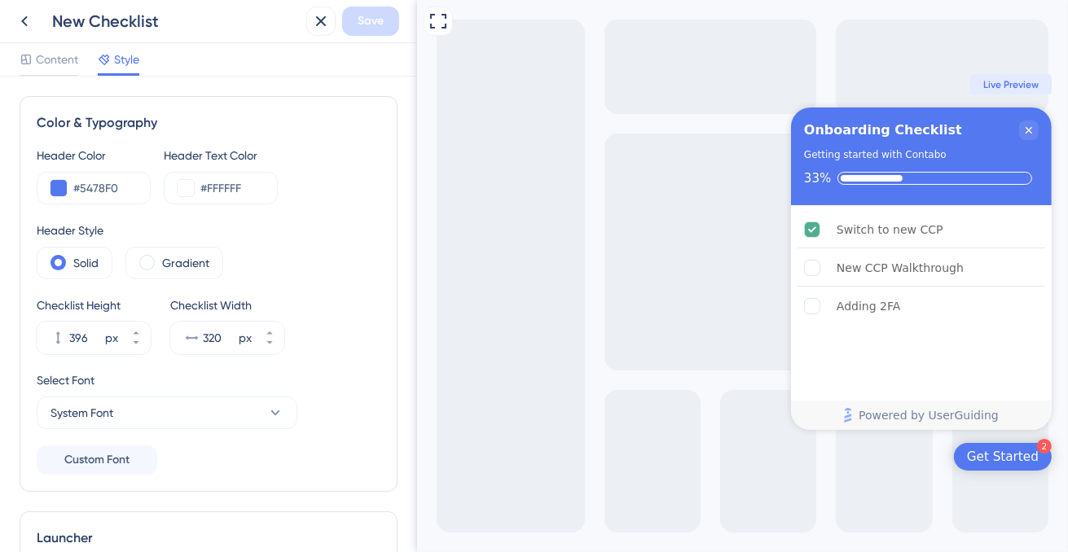
click at [306, 31] on div "Save" at bounding box center [352, 21] width 93 height 29
click at [318, 24] on icon at bounding box center [321, 21] width 11 height 11
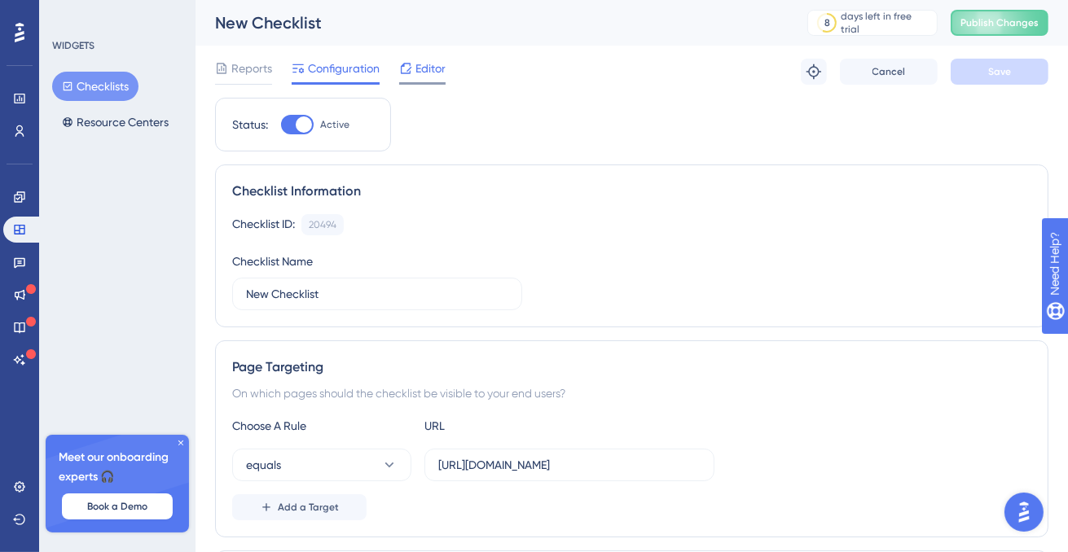
click at [409, 64] on icon at bounding box center [406, 68] width 11 height 11
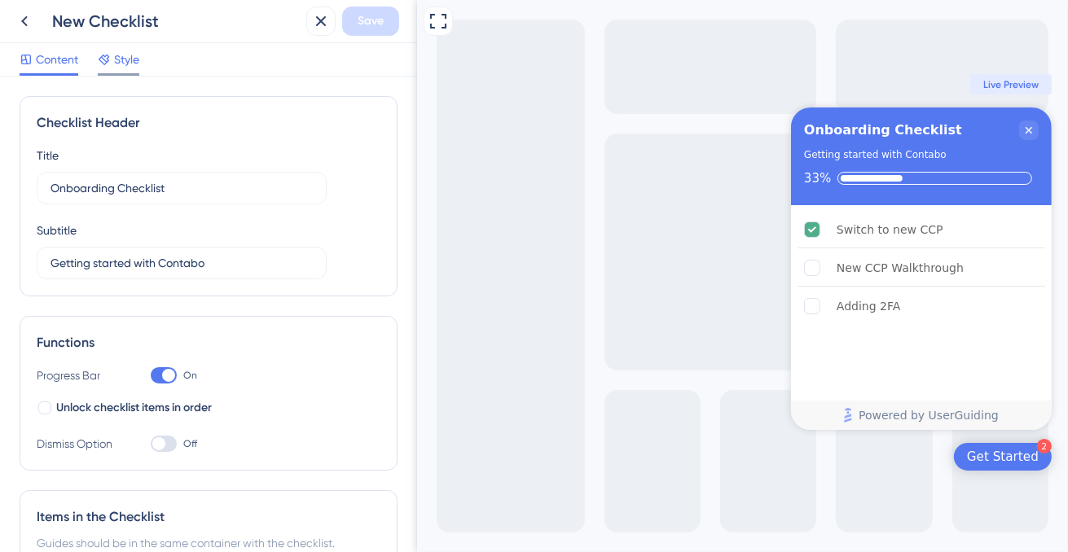
click at [119, 64] on span "Style" at bounding box center [126, 60] width 25 height 20
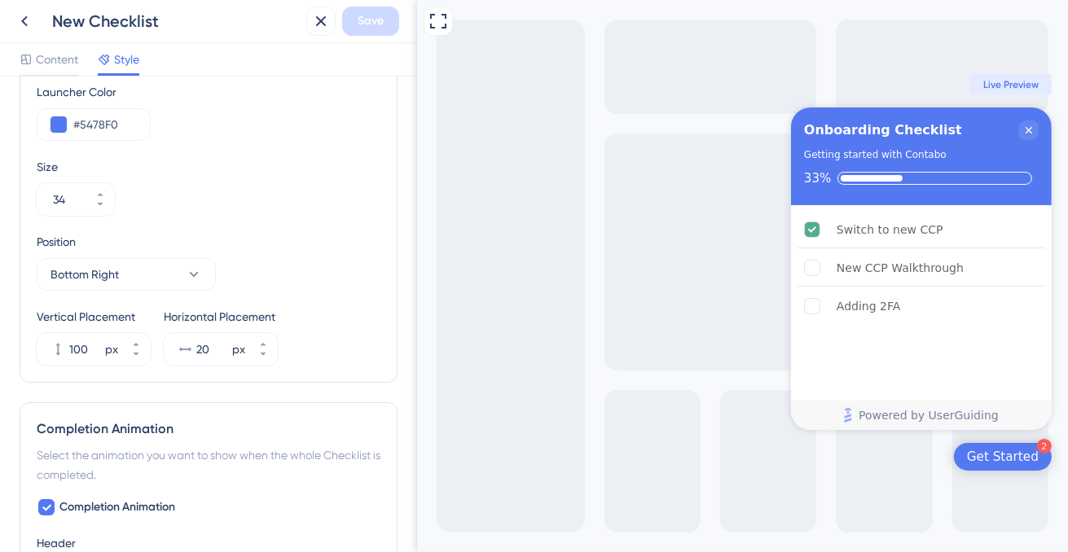
scroll to position [919, 0]
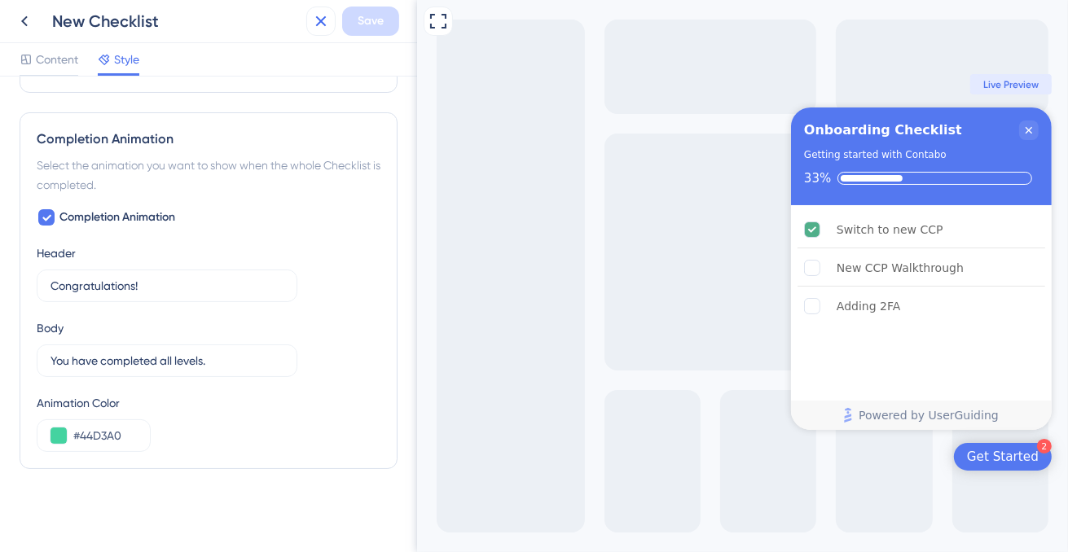
click at [325, 20] on icon at bounding box center [321, 21] width 20 height 20
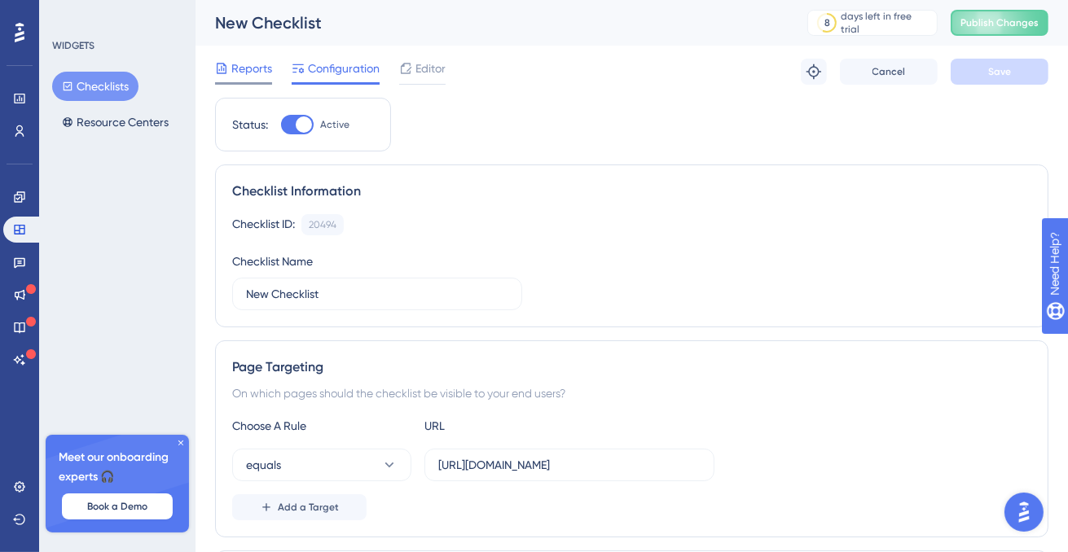
click at [249, 67] on span "Reports" at bounding box center [251, 69] width 41 height 20
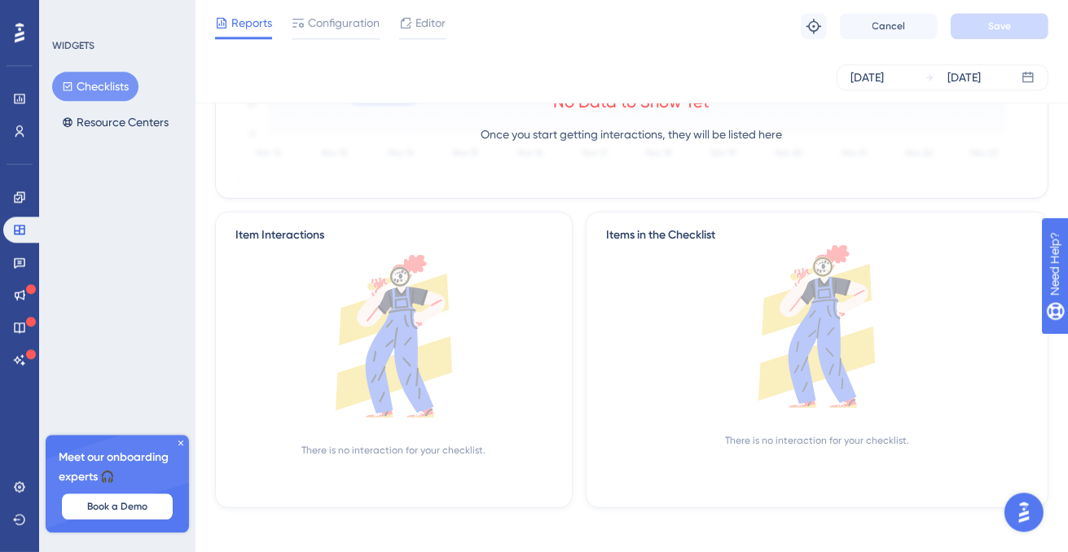
scroll to position [296, 0]
